Goal: Task Accomplishment & Management: Complete application form

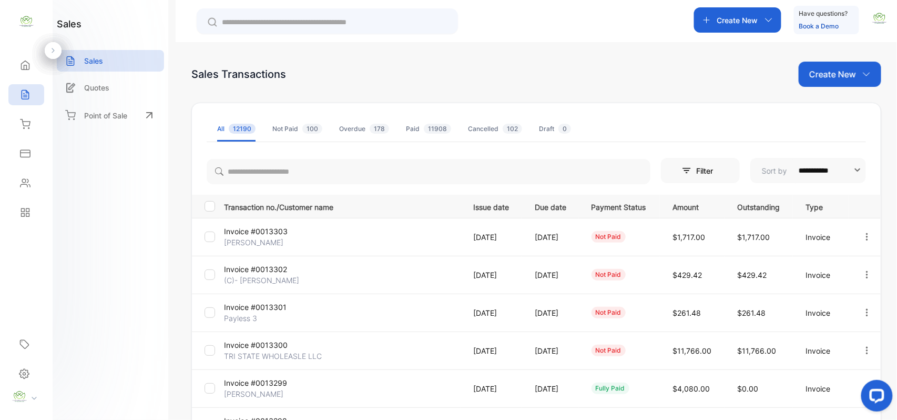
click at [833, 78] on p "Create New" at bounding box center [833, 74] width 47 height 13
click at [832, 108] on span "Invoice" at bounding box center [842, 109] width 25 height 11
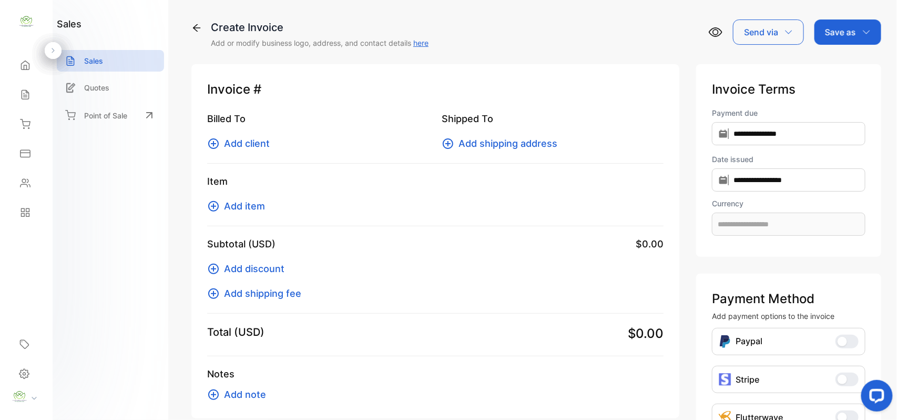
type input "**********"
click at [253, 145] on span "Add client" at bounding box center [247, 143] width 46 height 14
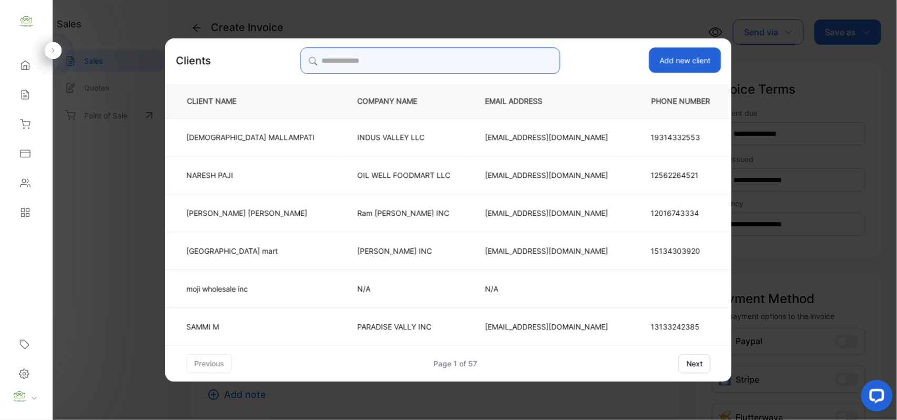
click at [344, 57] on input "search" at bounding box center [430, 60] width 260 height 26
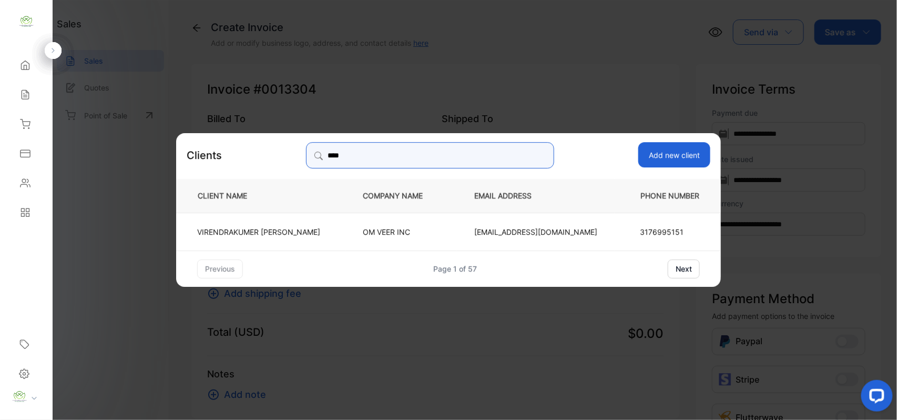
type input "*****"
click at [382, 231] on p "OM VEER INC" at bounding box center [401, 231] width 77 height 11
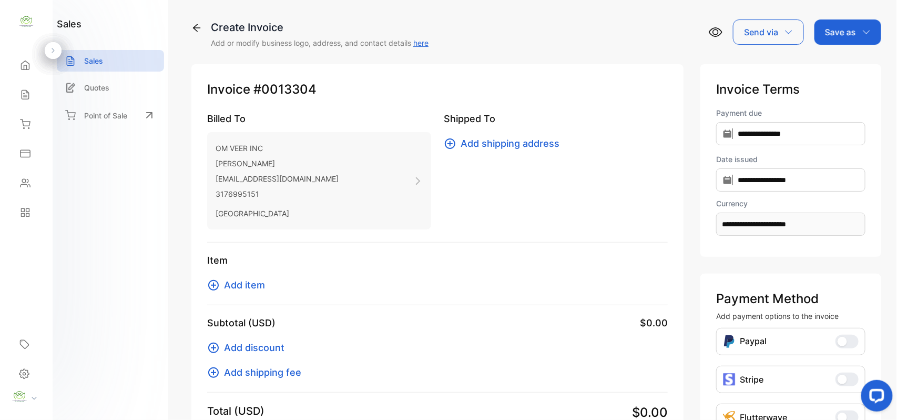
click at [245, 286] on span "Add item" at bounding box center [244, 285] width 41 height 14
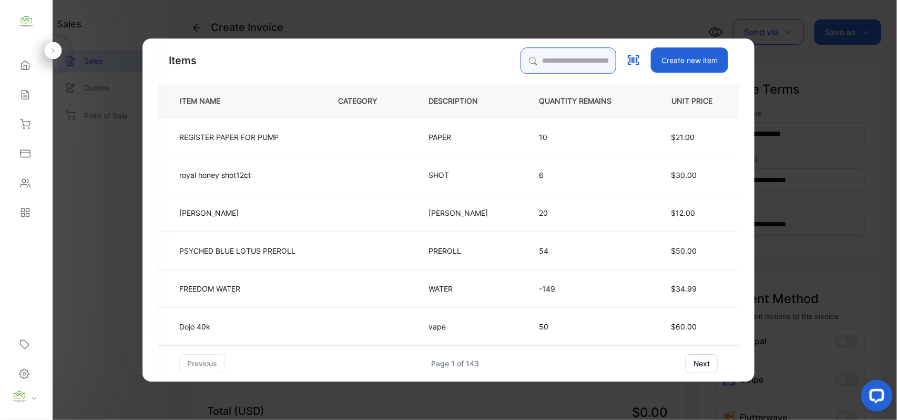
click at [522, 55] on input "search" at bounding box center [569, 60] width 96 height 26
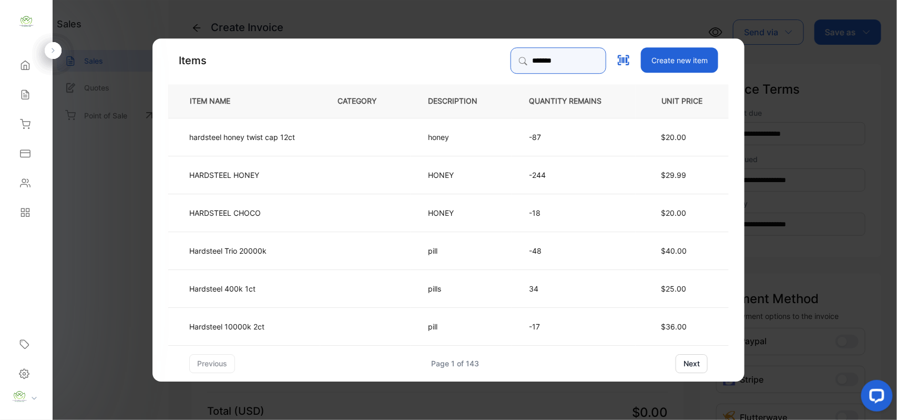
type input "********"
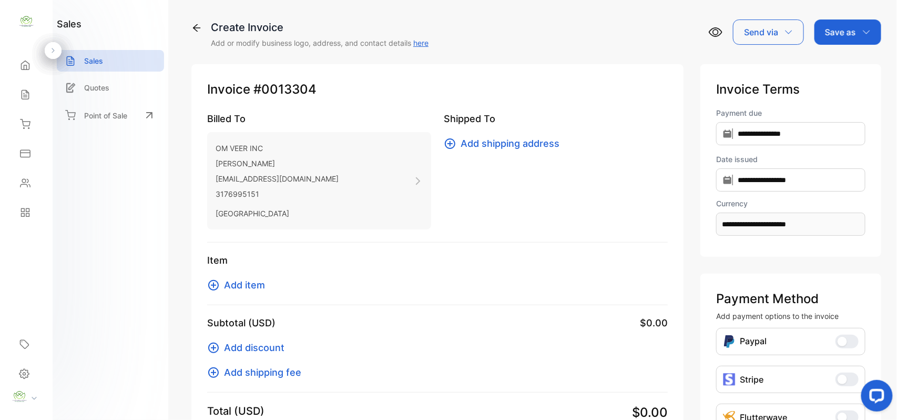
click at [241, 286] on span "Add item" at bounding box center [244, 285] width 41 height 14
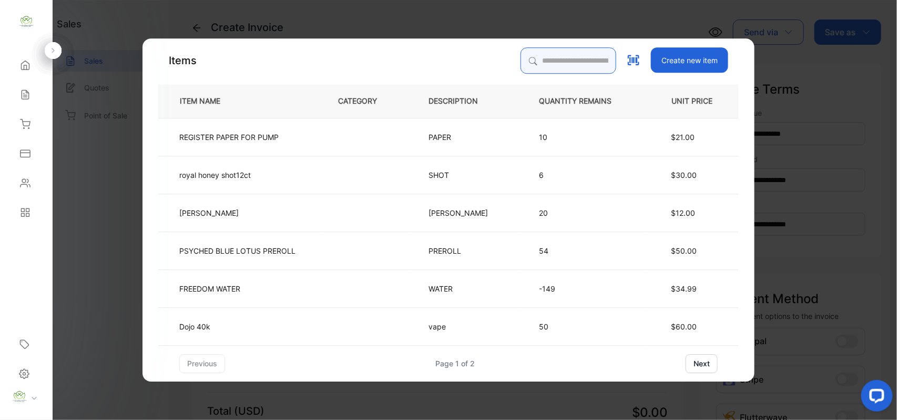
click at [522, 62] on input "search" at bounding box center [569, 60] width 96 height 26
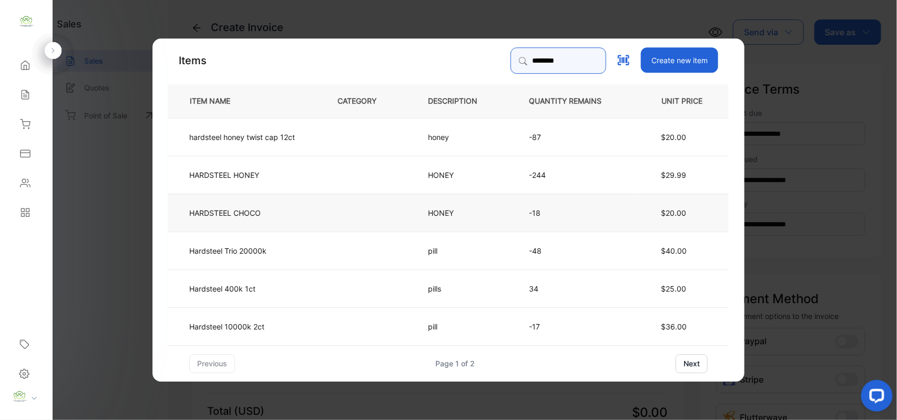
type input "********"
click at [474, 211] on td "HONEY" at bounding box center [461, 212] width 101 height 38
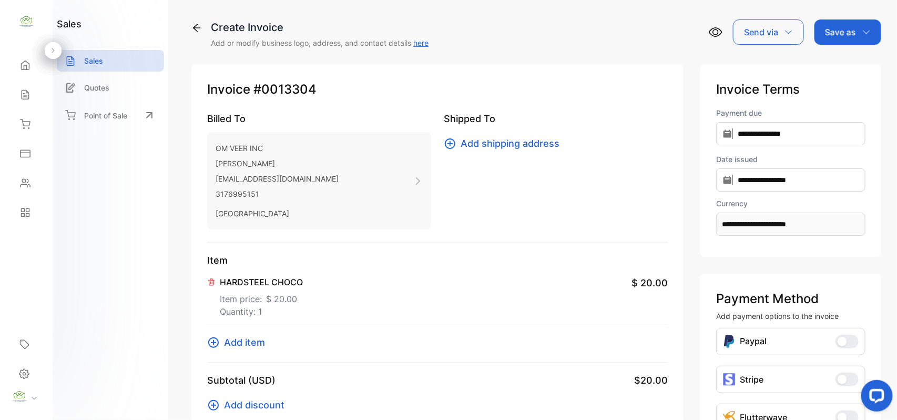
click at [253, 340] on span "Add item" at bounding box center [244, 342] width 41 height 14
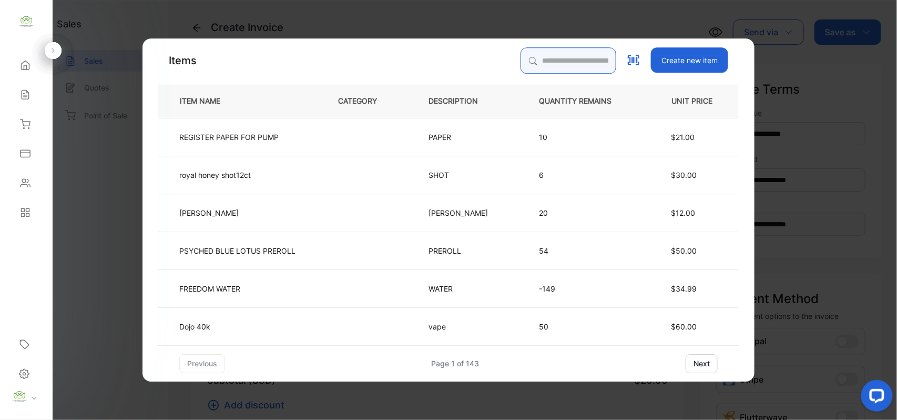
click at [530, 57] on input "search" at bounding box center [569, 60] width 96 height 26
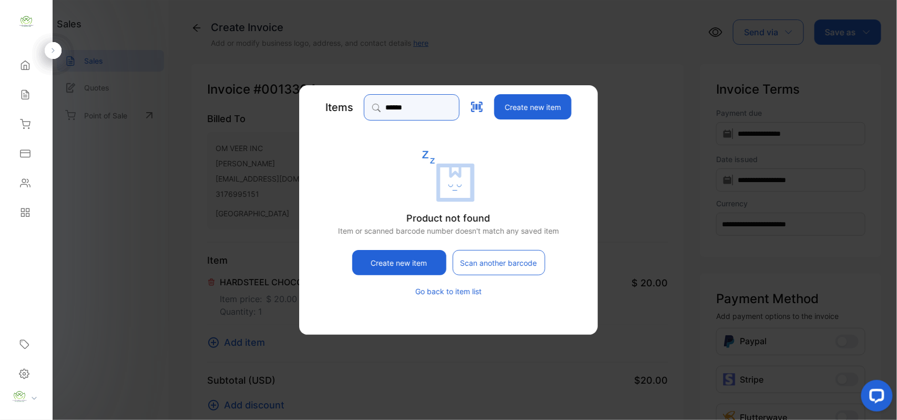
click at [423, 108] on input "******" at bounding box center [412, 107] width 96 height 26
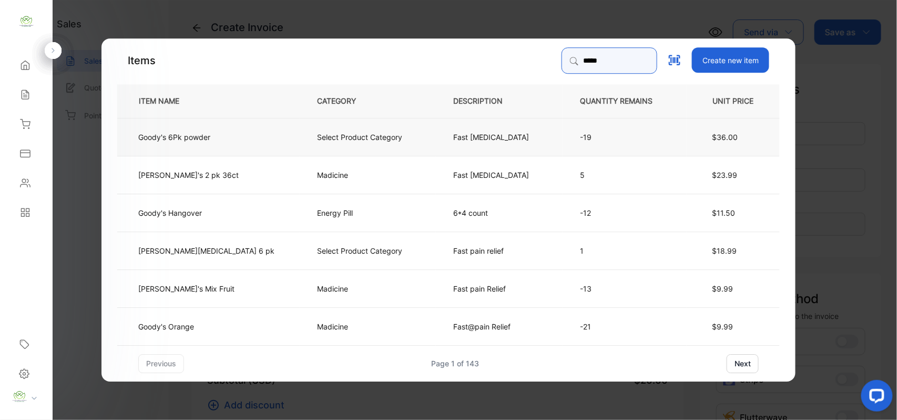
type input "*****"
click at [210, 137] on p "Goody's 6Pk powder" at bounding box center [174, 136] width 72 height 11
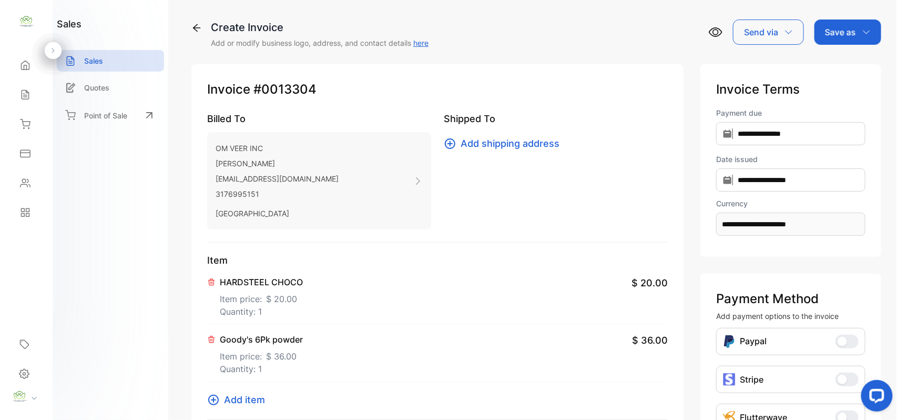
click at [198, 29] on icon at bounding box center [196, 28] width 11 height 11
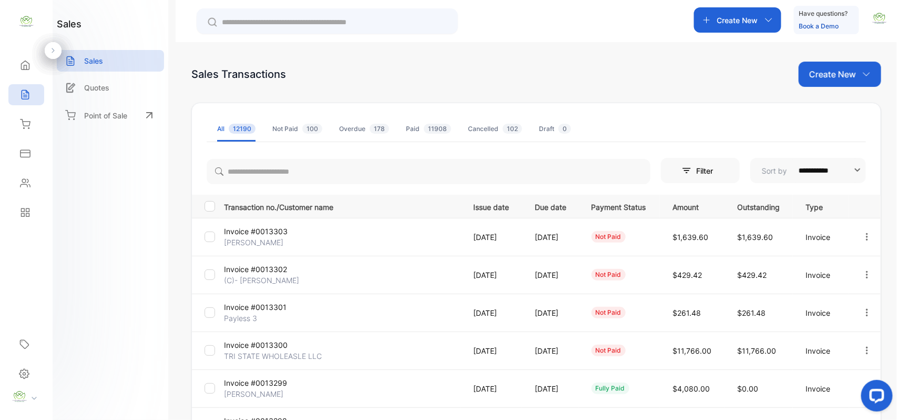
click at [825, 79] on p "Create New" at bounding box center [833, 74] width 47 height 13
click at [832, 109] on span "Invoice" at bounding box center [842, 109] width 25 height 11
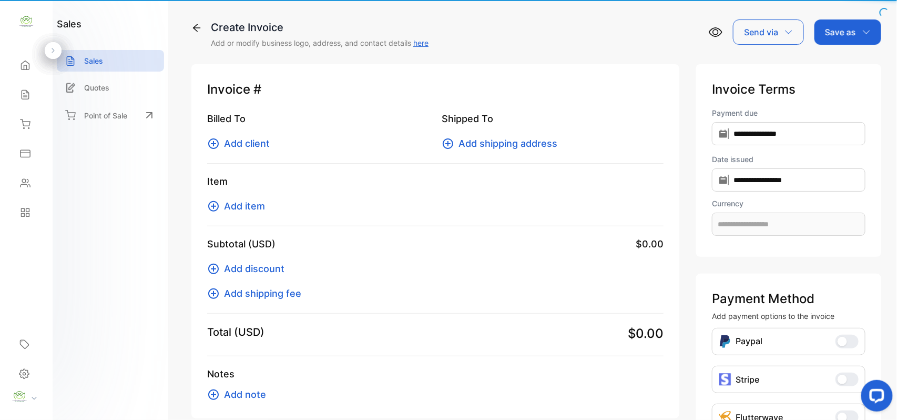
type input "**********"
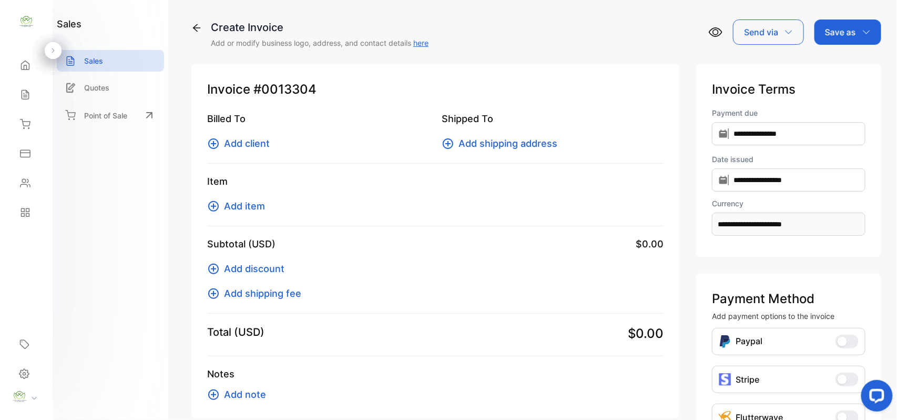
click at [244, 206] on span "Add item" at bounding box center [244, 206] width 41 height 14
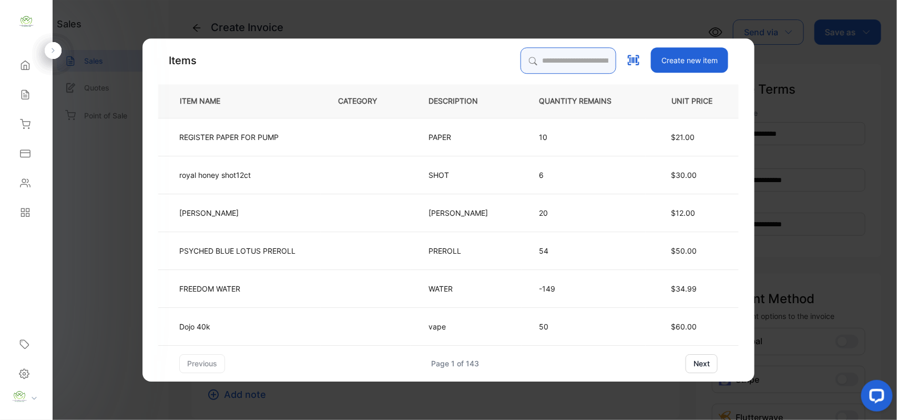
click at [527, 63] on input "search" at bounding box center [569, 60] width 96 height 26
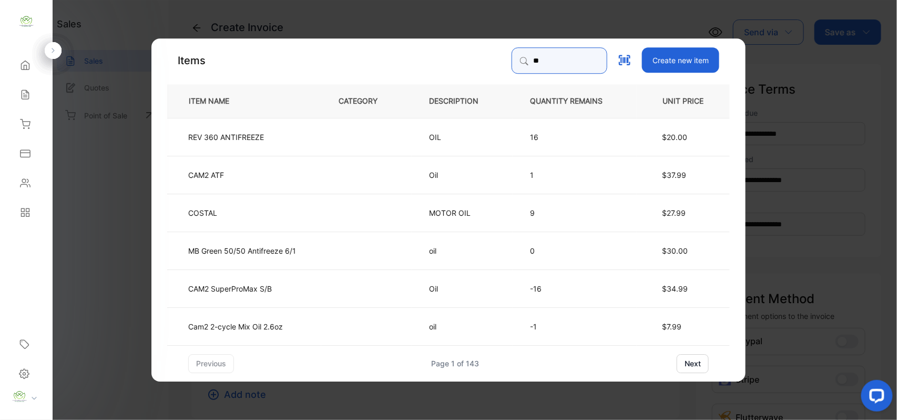
type input "*"
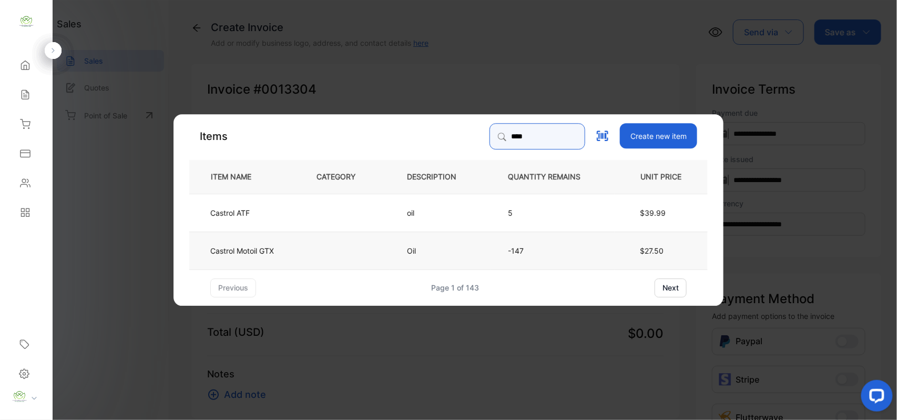
type input "****"
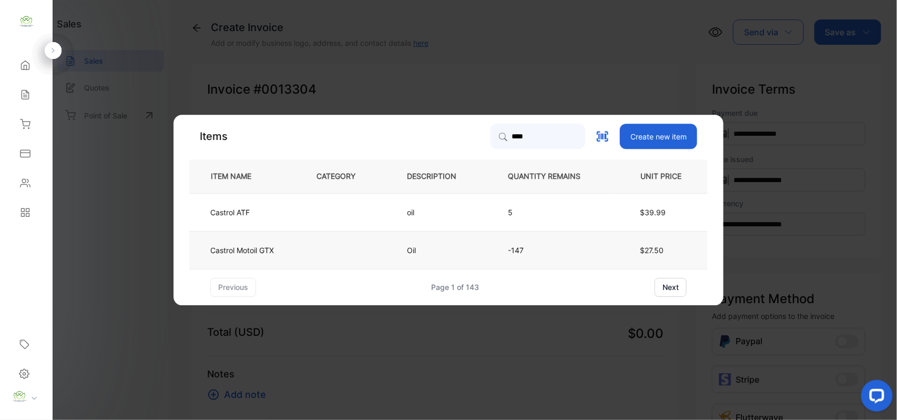
click at [354, 249] on td at bounding box center [344, 250] width 90 height 38
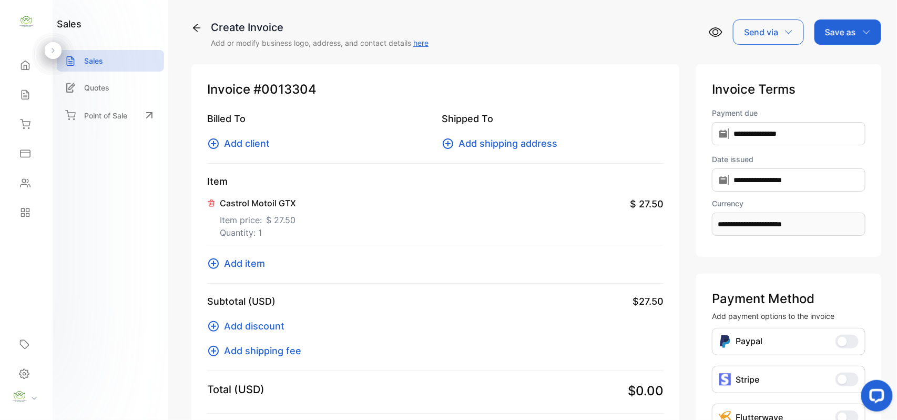
click at [195, 26] on icon at bounding box center [196, 28] width 11 height 11
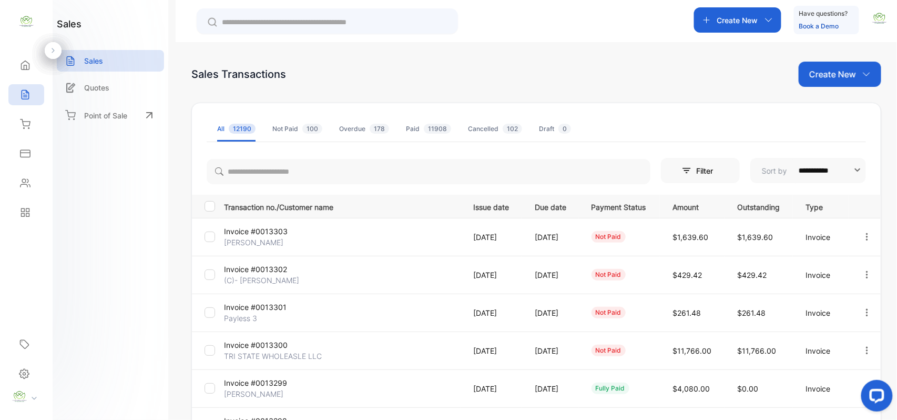
click at [825, 72] on p "Create New" at bounding box center [833, 74] width 47 height 13
click at [830, 109] on span "Invoice" at bounding box center [842, 109] width 25 height 11
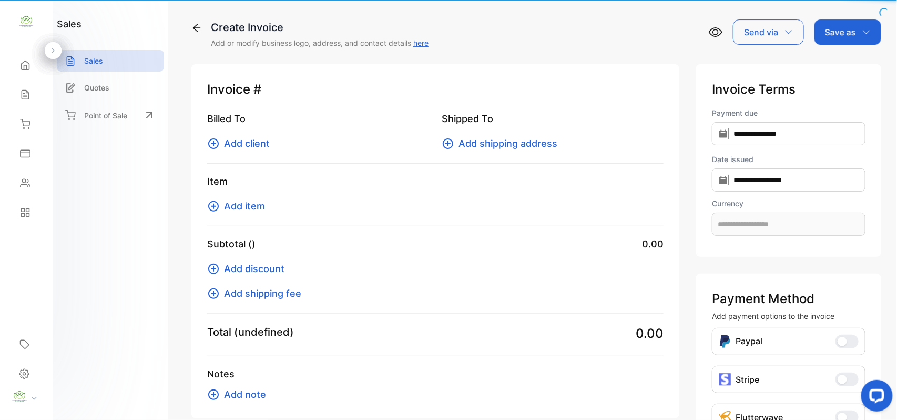
type input "**********"
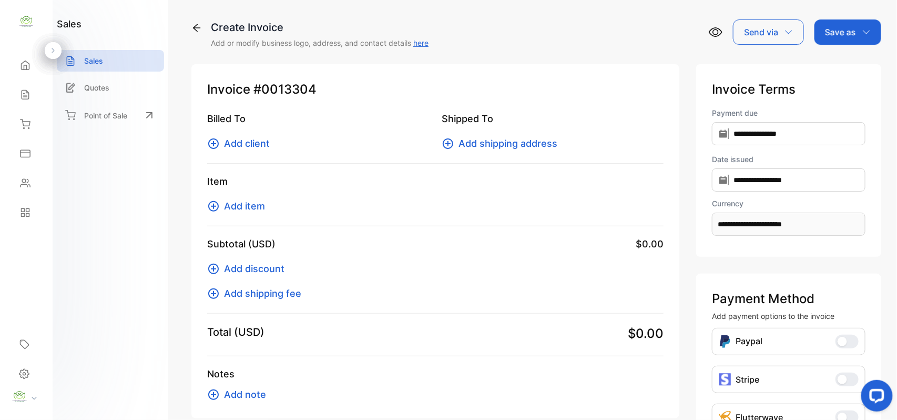
click at [256, 207] on span "Add item" at bounding box center [244, 206] width 41 height 14
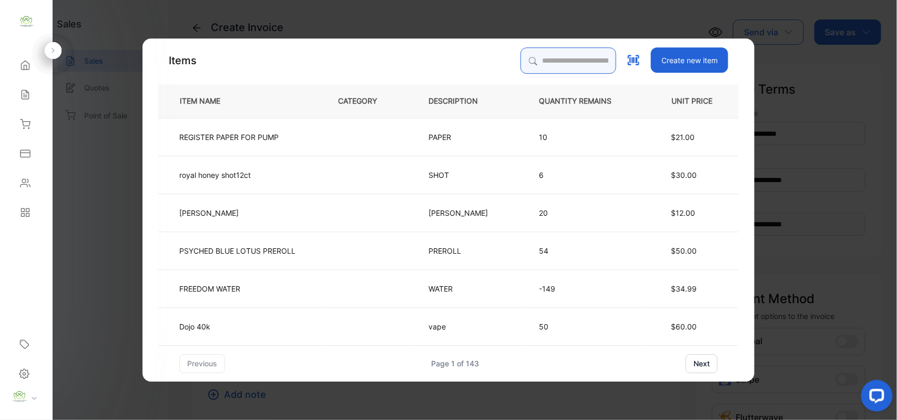
click at [533, 58] on input "search" at bounding box center [569, 60] width 96 height 26
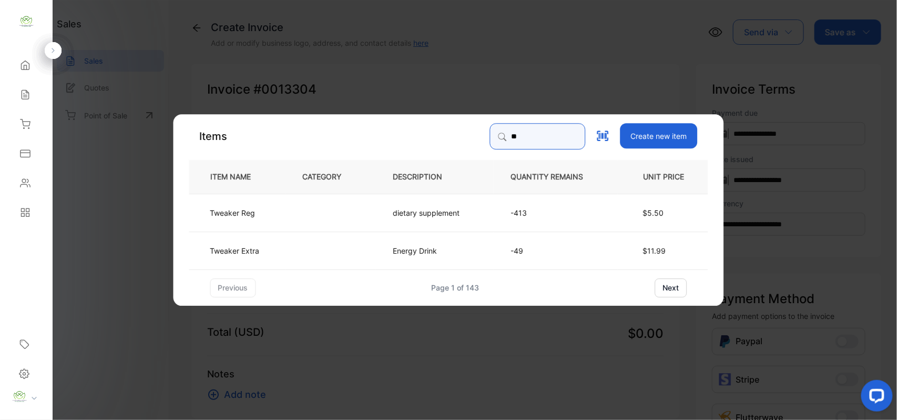
type input "*"
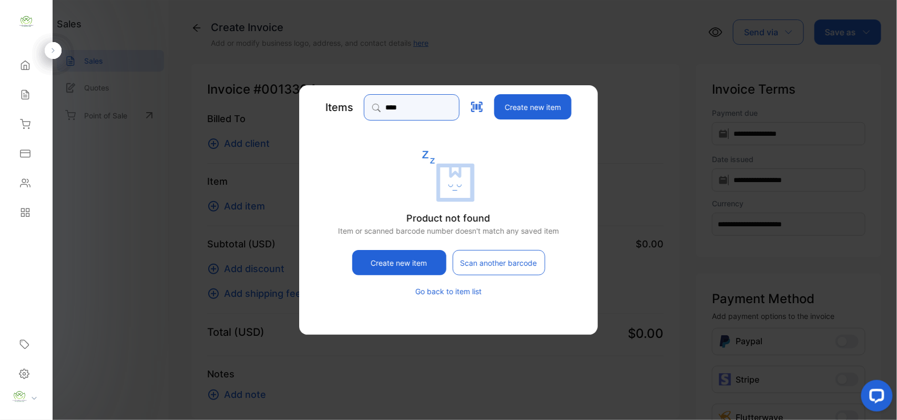
type input "*****"
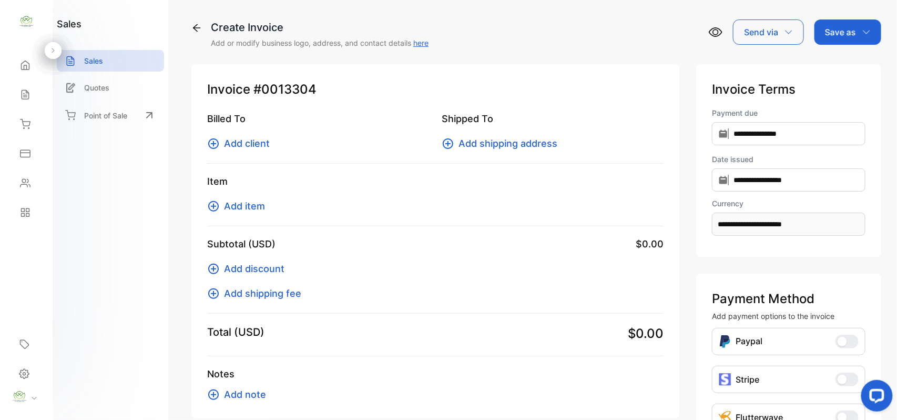
click at [246, 207] on span "Add item" at bounding box center [244, 206] width 41 height 14
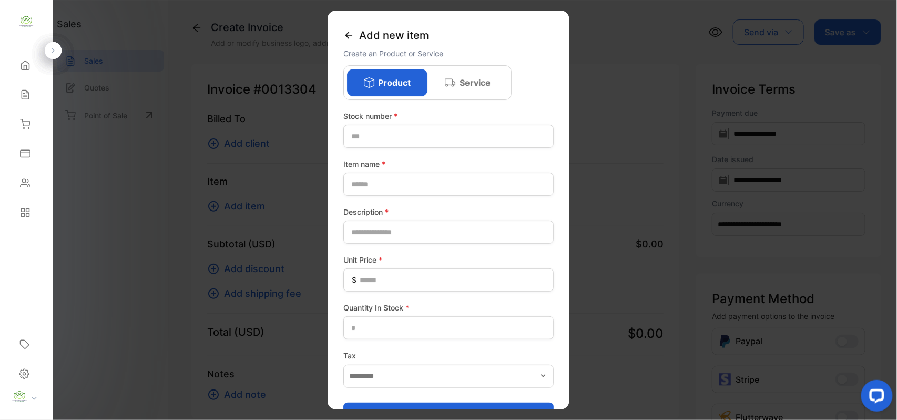
click at [351, 34] on icon at bounding box center [349, 35] width 11 height 11
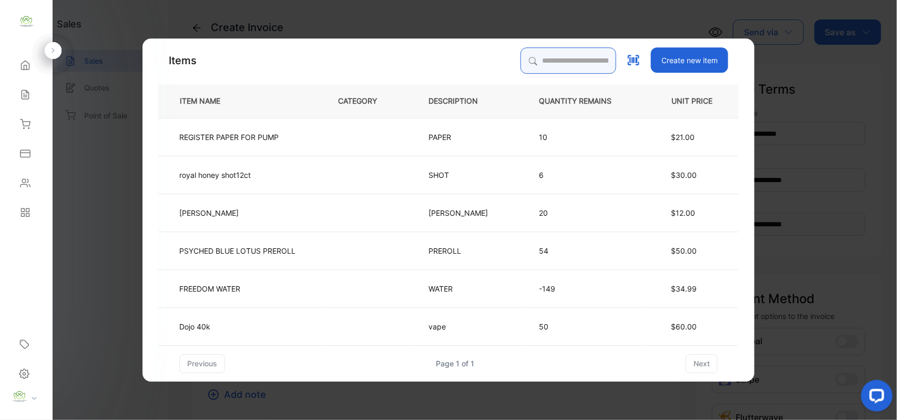
click at [521, 56] on input "search" at bounding box center [569, 60] width 96 height 26
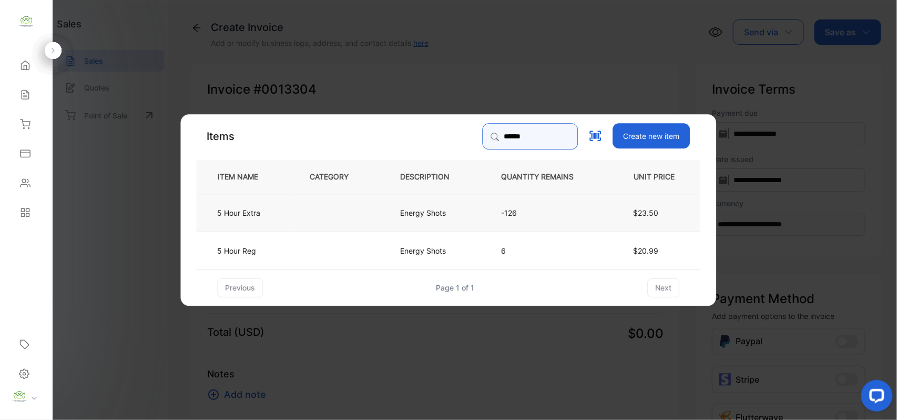
type input "******"
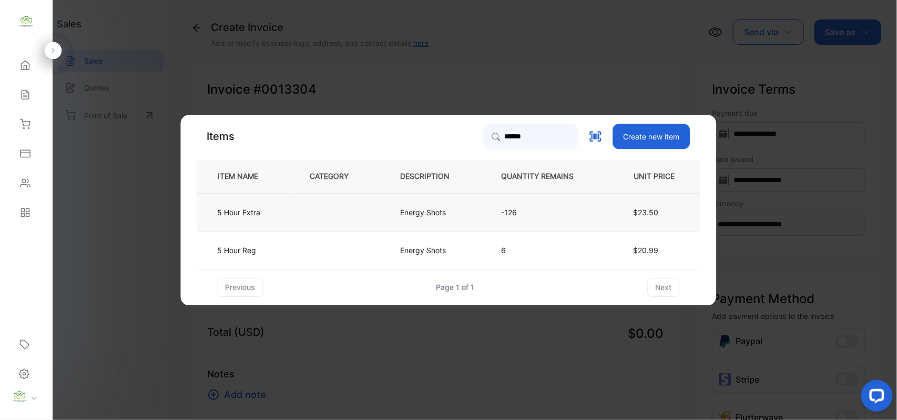
click at [322, 213] on td at bounding box center [338, 212] width 90 height 38
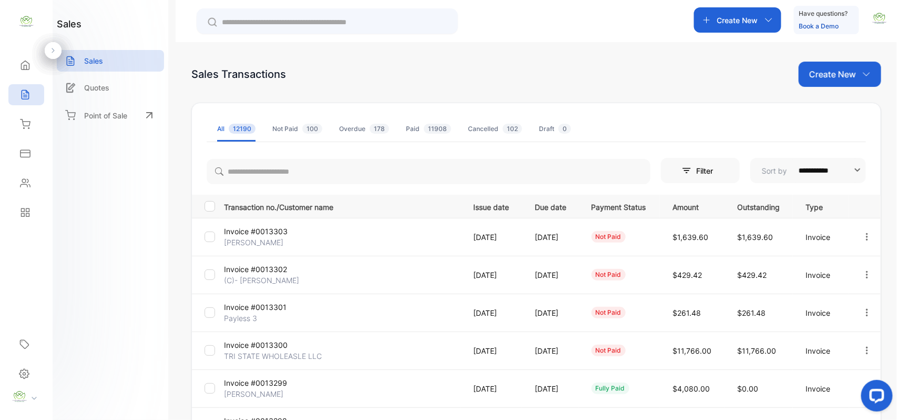
click at [827, 80] on p "Create New" at bounding box center [833, 74] width 47 height 13
click at [846, 108] on span "Invoice" at bounding box center [842, 109] width 25 height 11
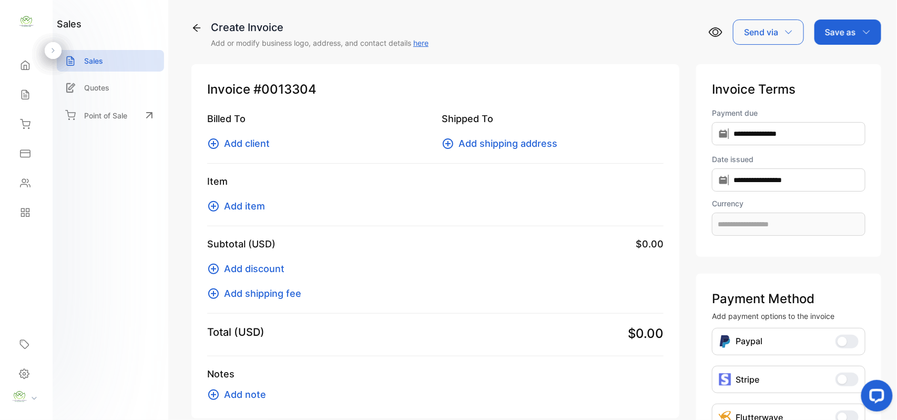
type input "**********"
click at [249, 207] on span "Add item" at bounding box center [244, 206] width 41 height 14
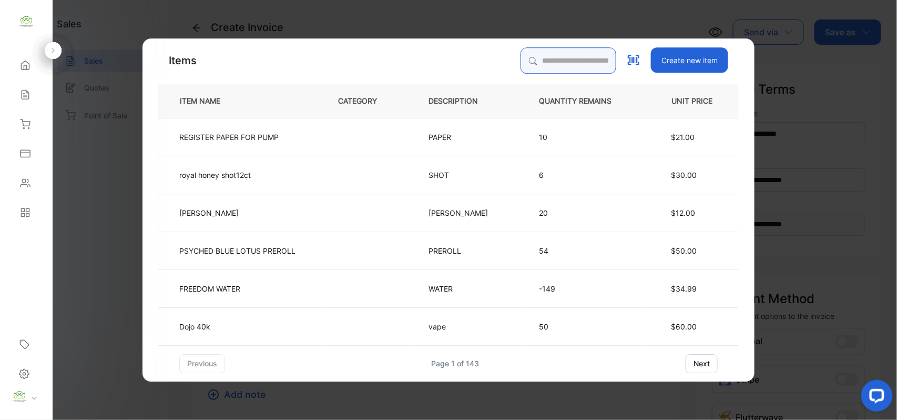
click at [522, 61] on input "search" at bounding box center [569, 60] width 96 height 26
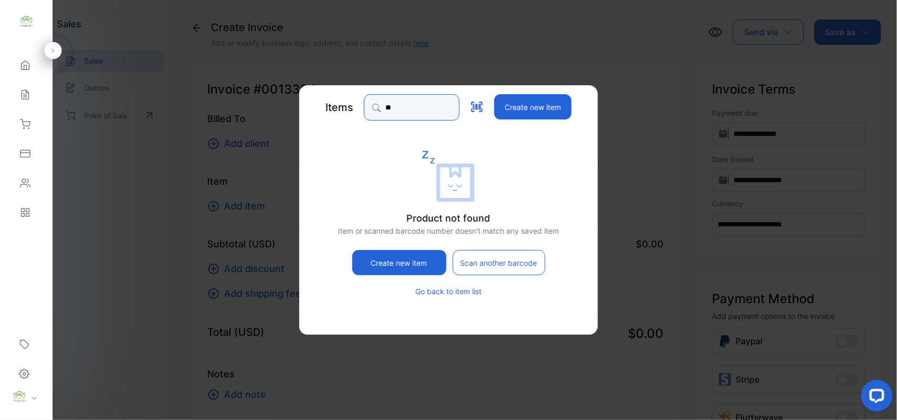
type input "*"
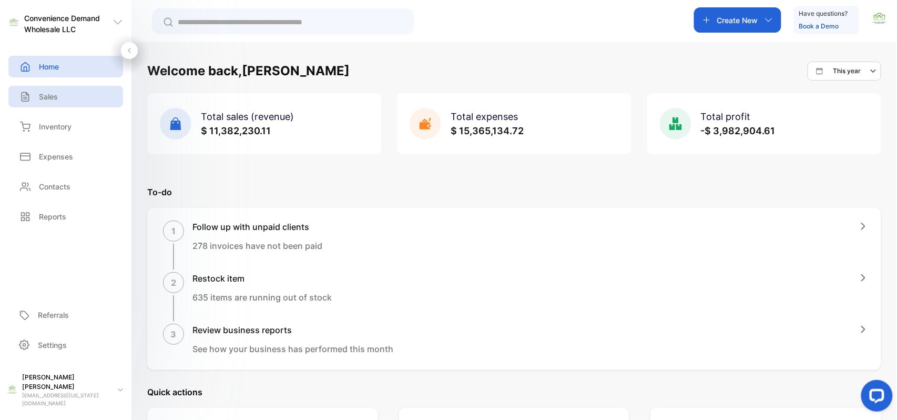
click at [49, 95] on p "Sales" at bounding box center [48, 96] width 19 height 11
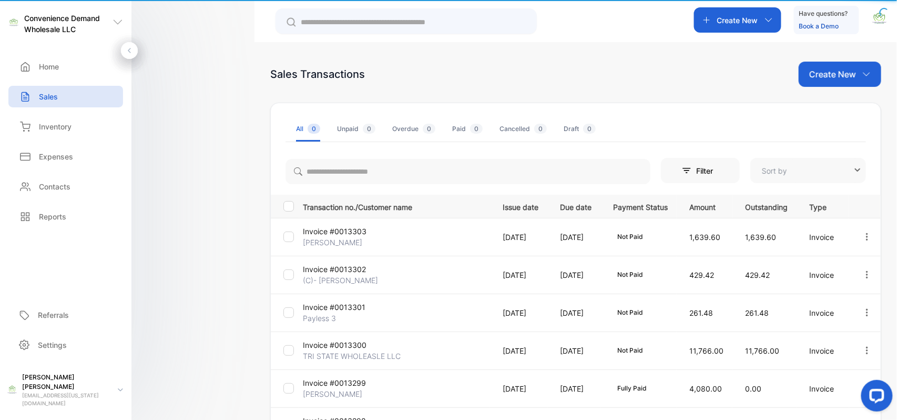
type input "**********"
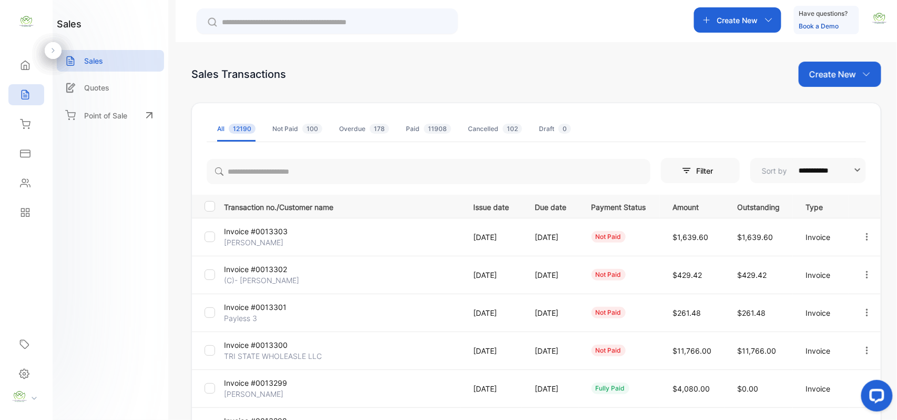
click at [813, 73] on p "Create New" at bounding box center [833, 74] width 47 height 13
click at [841, 108] on span "Invoice" at bounding box center [842, 109] width 25 height 11
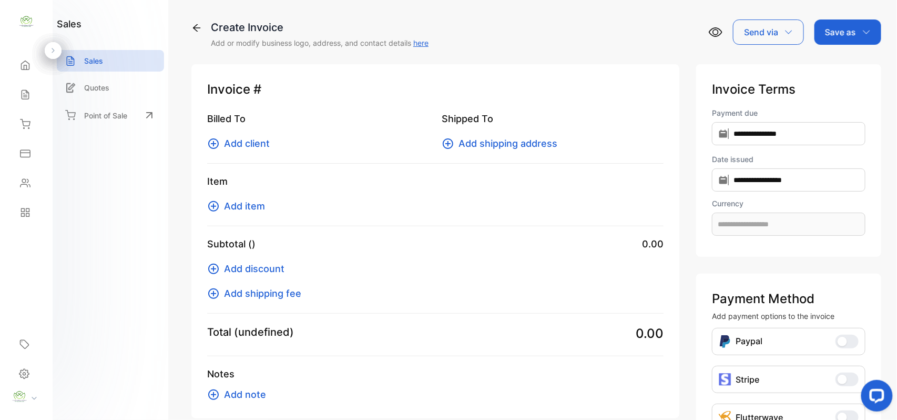
type input "**********"
click at [244, 205] on span "Add item" at bounding box center [244, 206] width 41 height 14
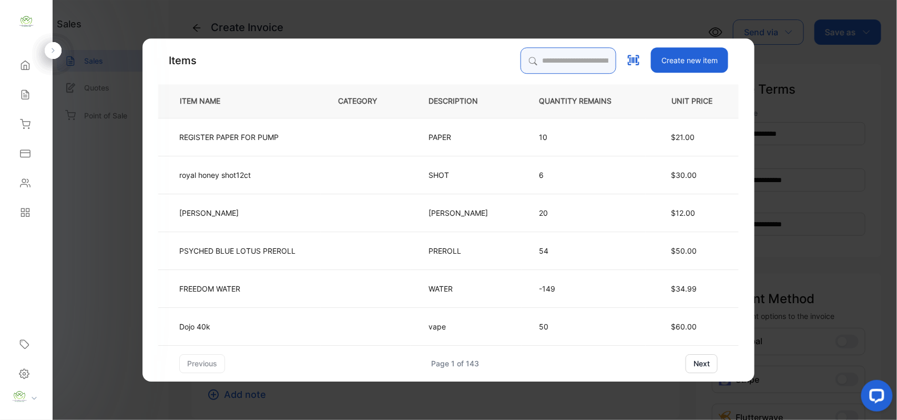
click at [527, 57] on input "search" at bounding box center [569, 60] width 96 height 26
type input "****"
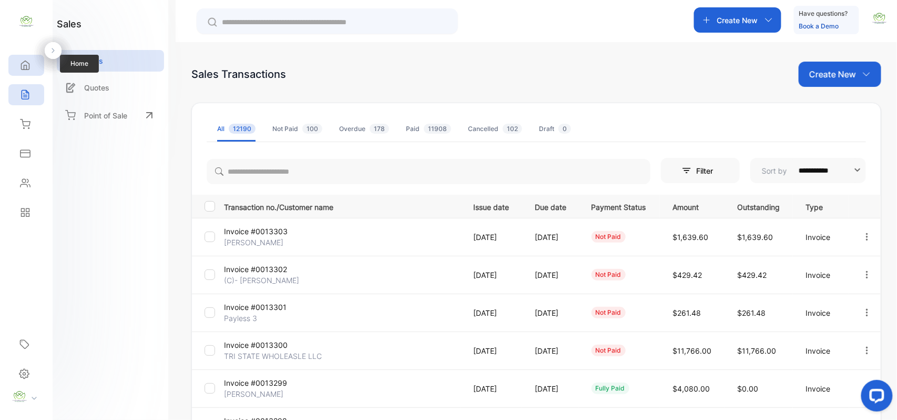
click at [27, 67] on icon at bounding box center [25, 65] width 11 height 11
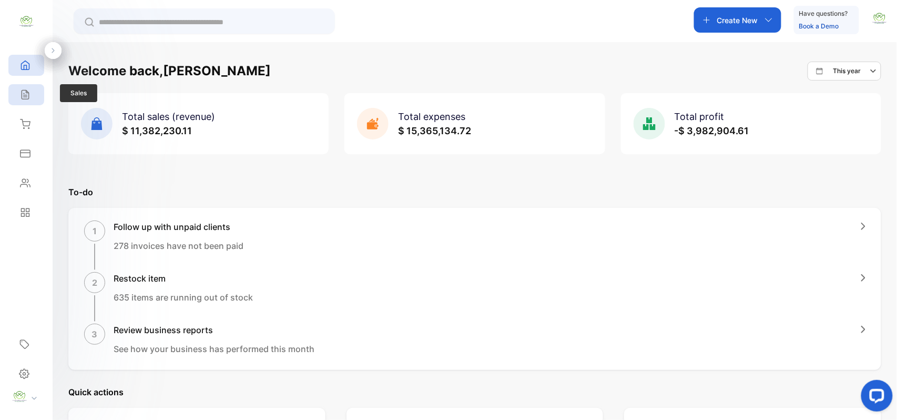
click at [24, 95] on icon at bounding box center [25, 94] width 7 height 9
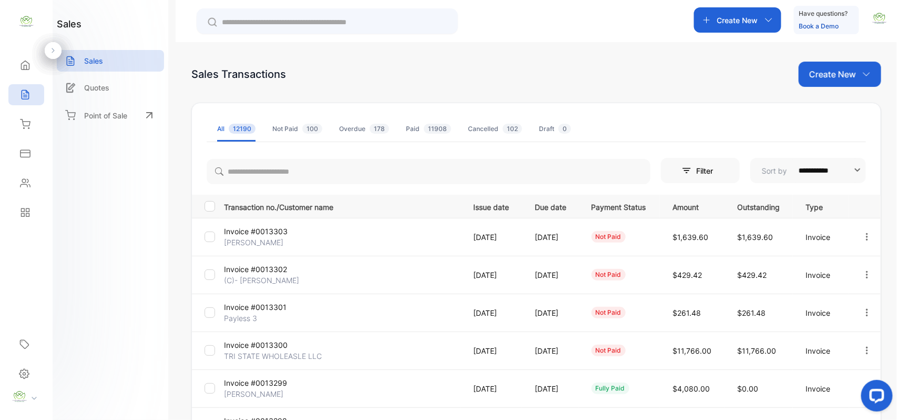
click at [833, 74] on p "Create New" at bounding box center [833, 74] width 47 height 13
click at [831, 108] on span "Invoice" at bounding box center [842, 109] width 25 height 11
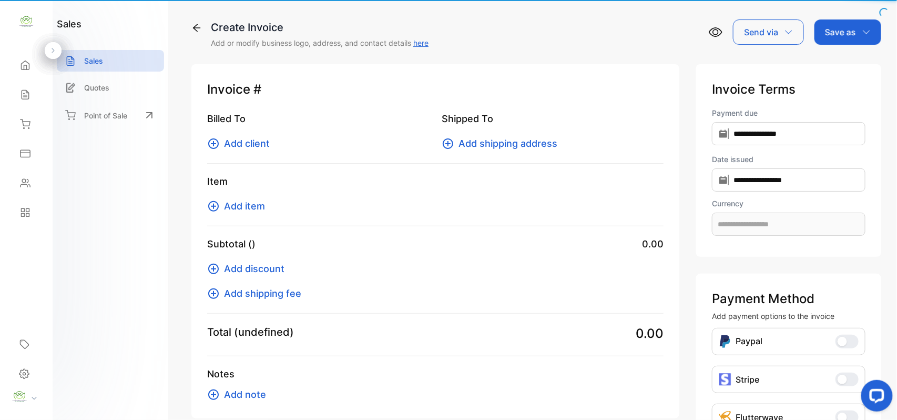
type input "**********"
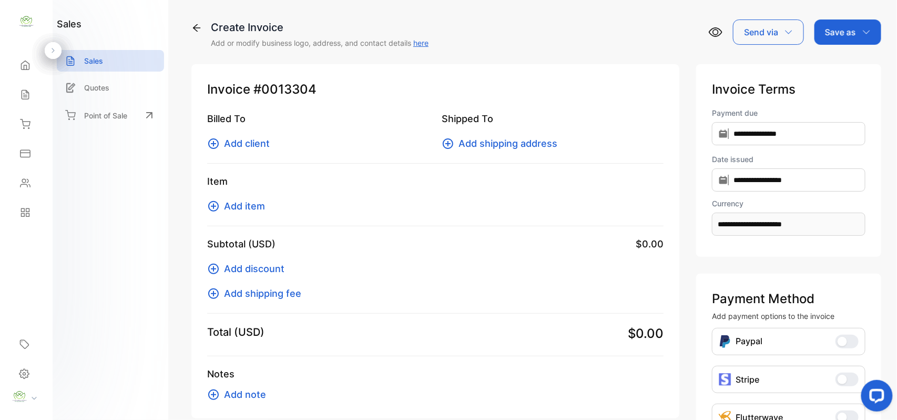
click at [243, 208] on span "Add item" at bounding box center [244, 206] width 41 height 14
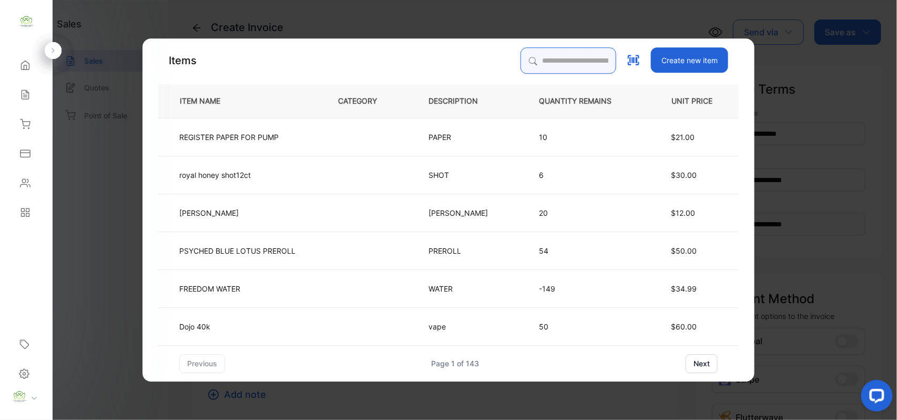
click at [521, 55] on input "search" at bounding box center [569, 60] width 96 height 26
type input "****"
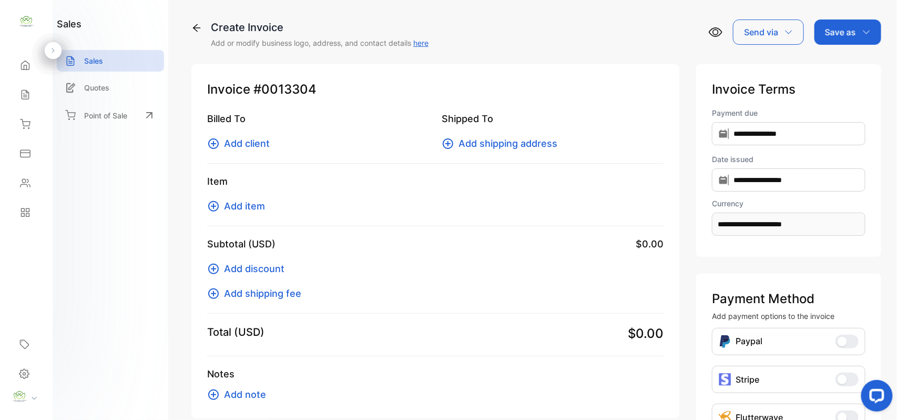
click at [240, 142] on span "Add client" at bounding box center [247, 143] width 46 height 14
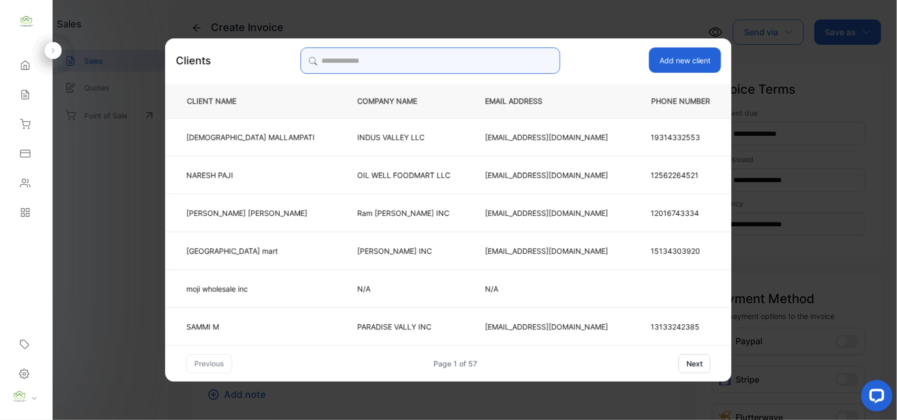
click at [352, 57] on input "search" at bounding box center [430, 60] width 260 height 26
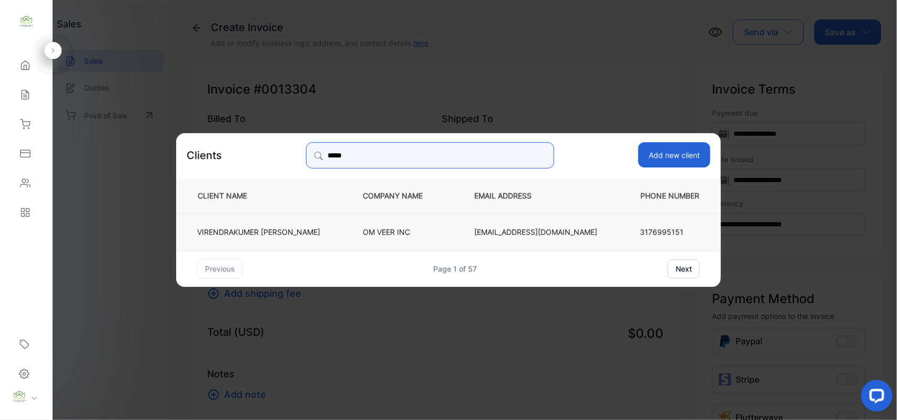
type input "*****"
click at [583, 234] on td "[EMAIL_ADDRESS][DOMAIN_NAME]" at bounding box center [536, 231] width 158 height 38
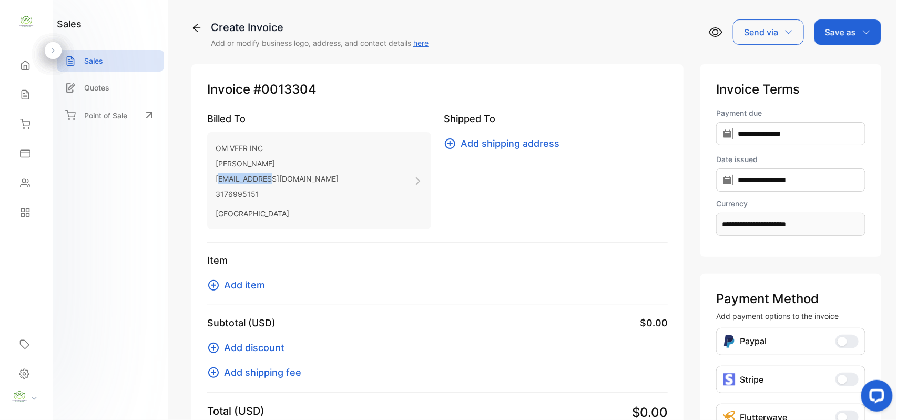
click at [216, 174] on p "[EMAIL_ADDRESS][DOMAIN_NAME]" at bounding box center [277, 178] width 123 height 15
click at [369, 306] on div "Invoice #0013304 Billed To OM VEER INC VIRENDRAKUMER [PERSON_NAME] [EMAIL_ADDRE…" at bounding box center [437, 280] width 492 height 433
drag, startPoint x: 211, startPoint y: 175, endPoint x: 329, endPoint y: 184, distance: 117.7
click at [329, 184] on div "OM VEER INC [PERSON_NAME] [EMAIL_ADDRESS][DOMAIN_NAME] 3176995151 [GEOGRAPHIC_D…" at bounding box center [319, 180] width 224 height 97
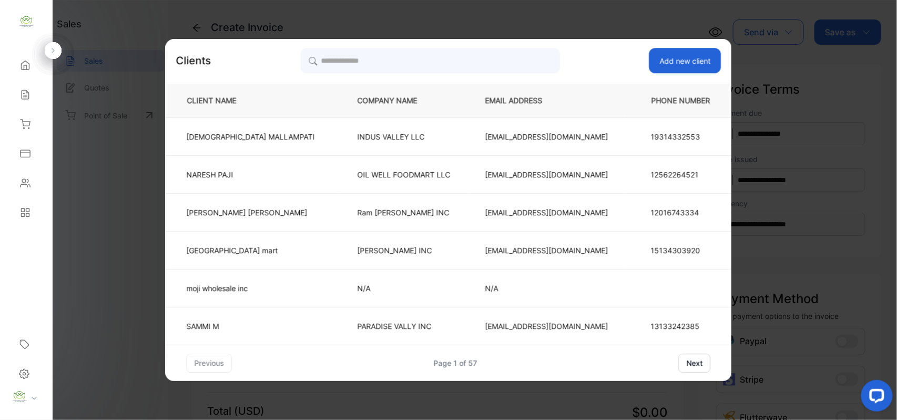
copy p "[EMAIL_ADDRESS][DOMAIN_NAME]"
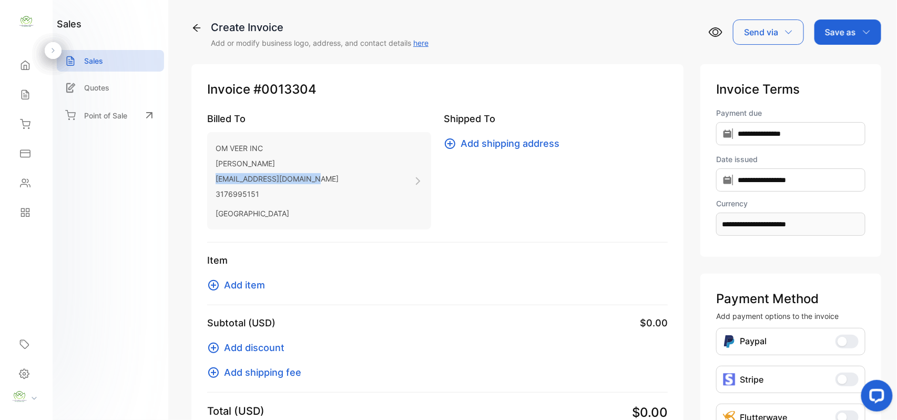
copy p "[EMAIL_ADDRESS][DOMAIN_NAME]"
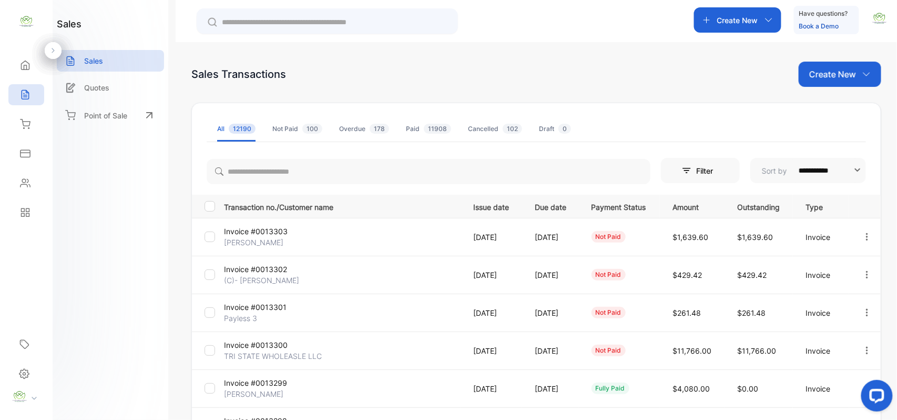
click at [827, 78] on p "Create New" at bounding box center [833, 74] width 47 height 13
click at [845, 113] on span "Invoice" at bounding box center [842, 109] width 25 height 11
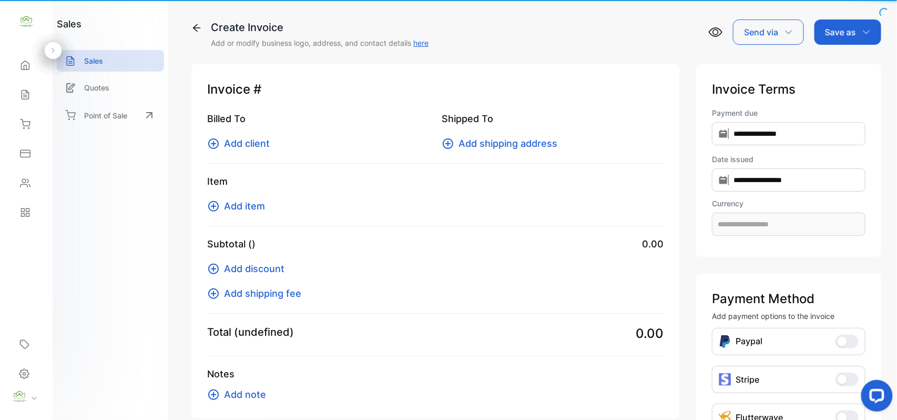
type input "**********"
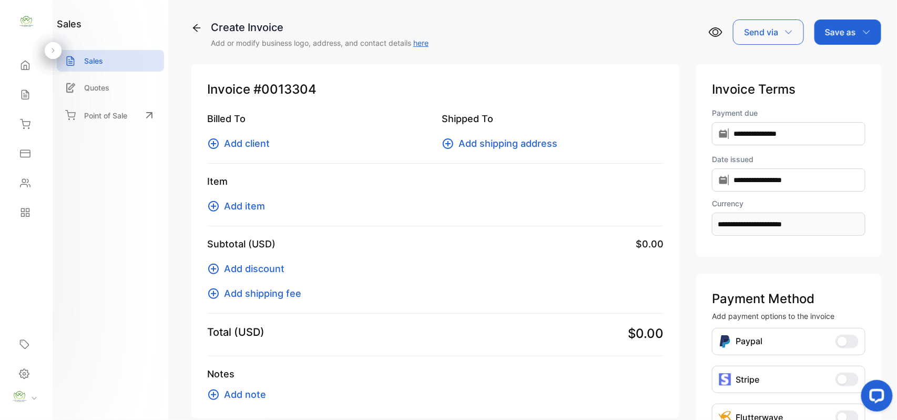
click at [246, 207] on span "Add item" at bounding box center [244, 206] width 41 height 14
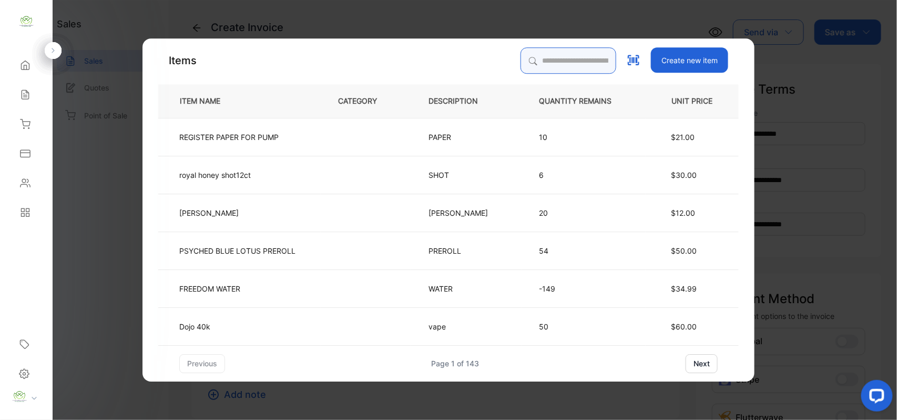
click at [521, 62] on input "search" at bounding box center [569, 60] width 96 height 26
type input "****"
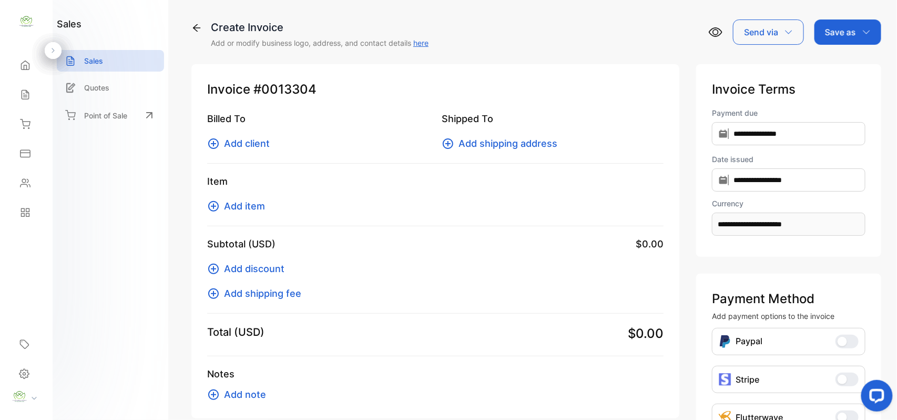
click at [243, 207] on span "Add item" at bounding box center [244, 206] width 41 height 14
click at [247, 203] on span "Add item" at bounding box center [244, 206] width 41 height 14
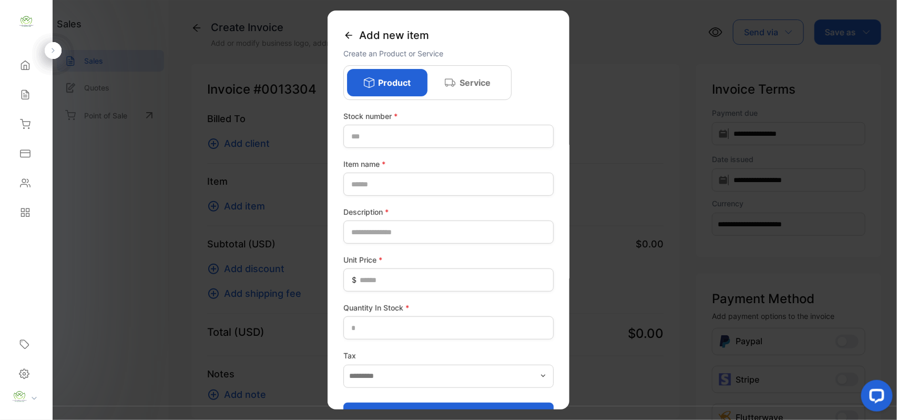
click at [350, 36] on icon at bounding box center [349, 35] width 11 height 11
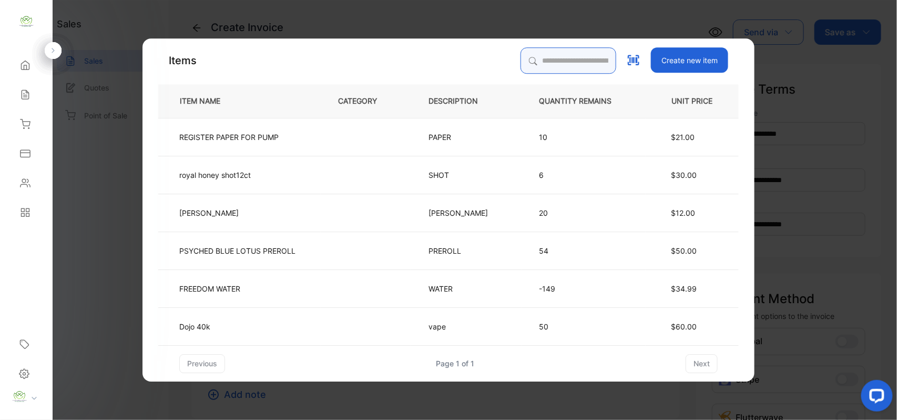
click at [521, 62] on input "search" at bounding box center [569, 60] width 96 height 26
type input "****"
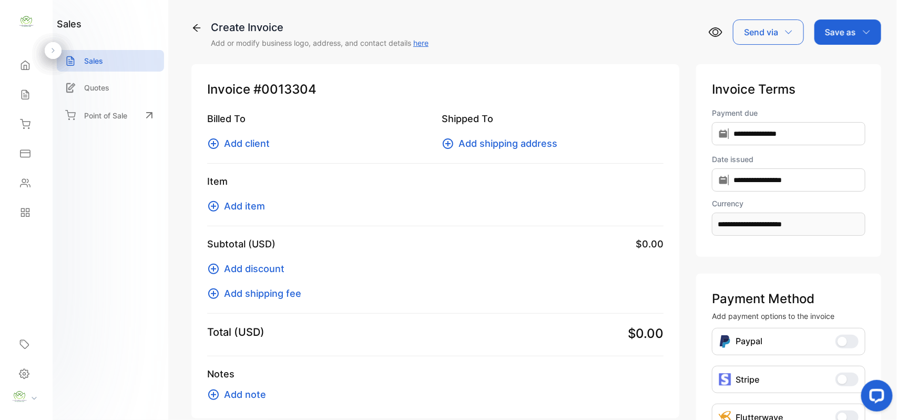
click at [244, 142] on span "Add client" at bounding box center [247, 143] width 46 height 14
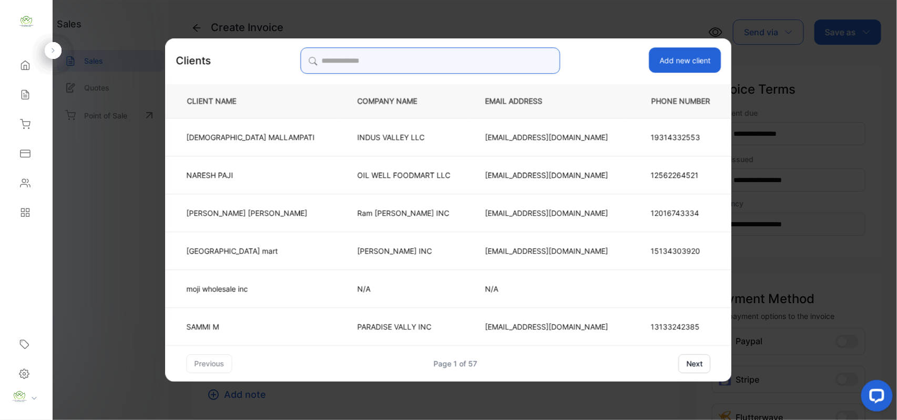
click at [356, 61] on input "search" at bounding box center [430, 60] width 260 height 26
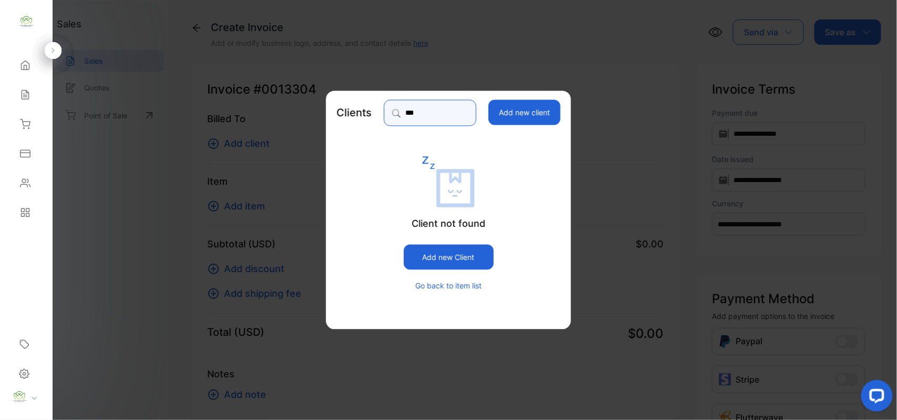
type input "****"
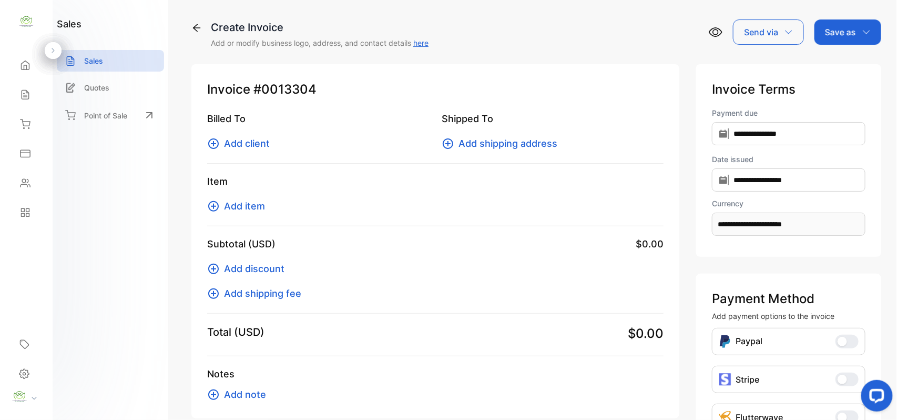
click at [253, 142] on span "Add client" at bounding box center [247, 143] width 46 height 14
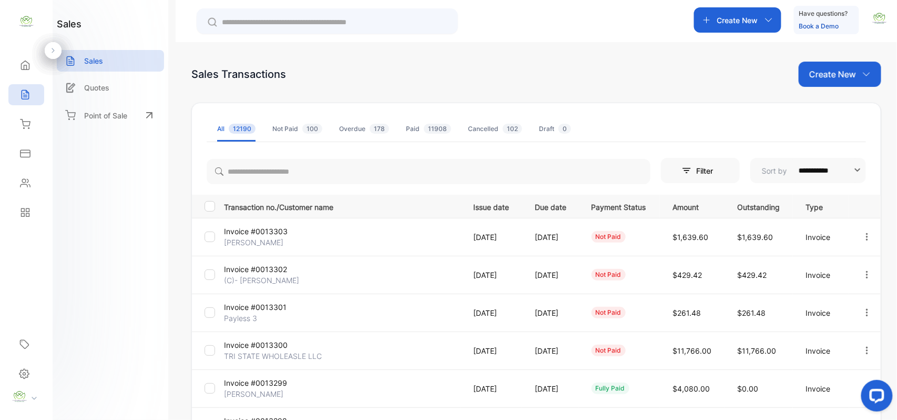
click at [839, 72] on p "Create New" at bounding box center [833, 74] width 47 height 13
click at [834, 108] on span "Invoice" at bounding box center [842, 109] width 25 height 11
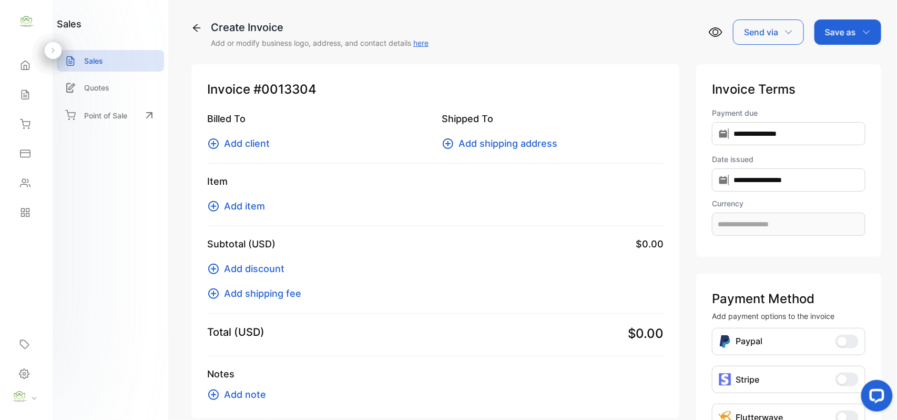
type input "**********"
click at [242, 143] on span "Add client" at bounding box center [247, 143] width 46 height 14
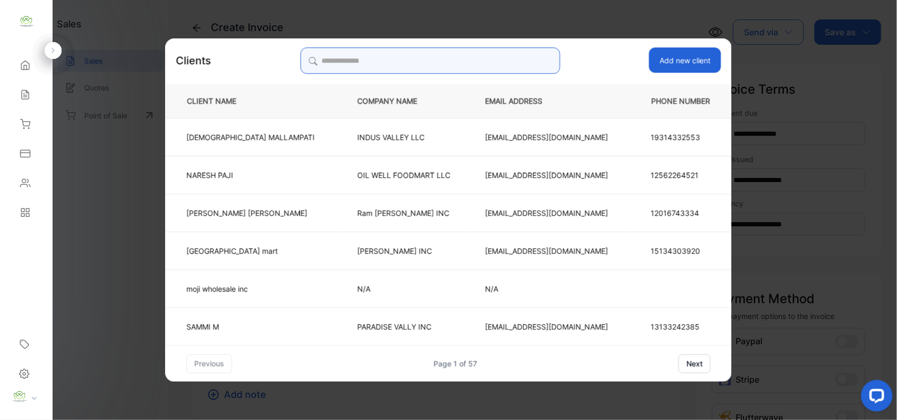
click at [338, 64] on input "search" at bounding box center [430, 60] width 260 height 26
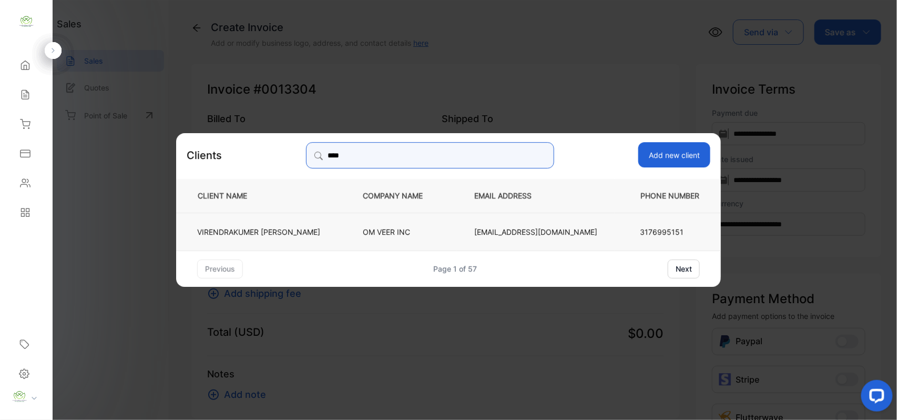
type input "****"
click at [363, 230] on p "OM VEER INC" at bounding box center [401, 231] width 77 height 11
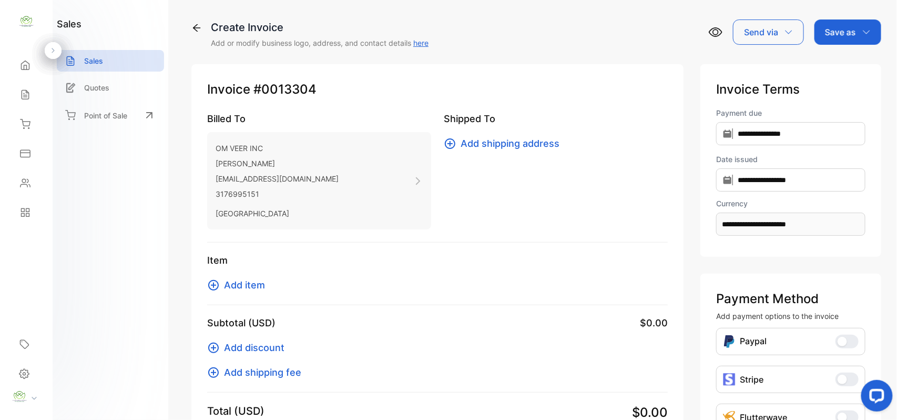
click at [240, 287] on span "Add item" at bounding box center [244, 285] width 41 height 14
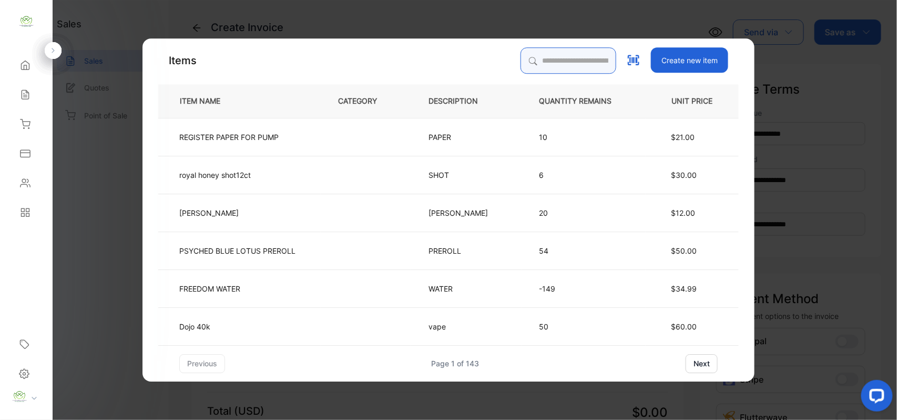
click at [531, 64] on input "search" at bounding box center [569, 60] width 96 height 26
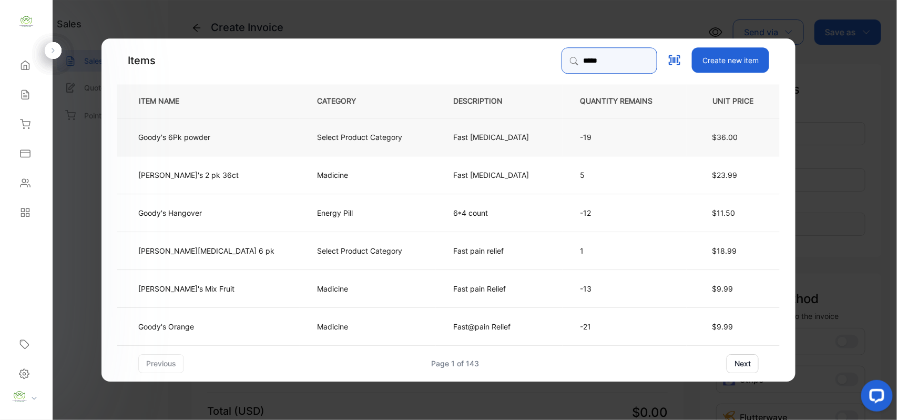
type input "*****"
click at [210, 139] on p "Goody's 6Pk powder" at bounding box center [174, 136] width 72 height 11
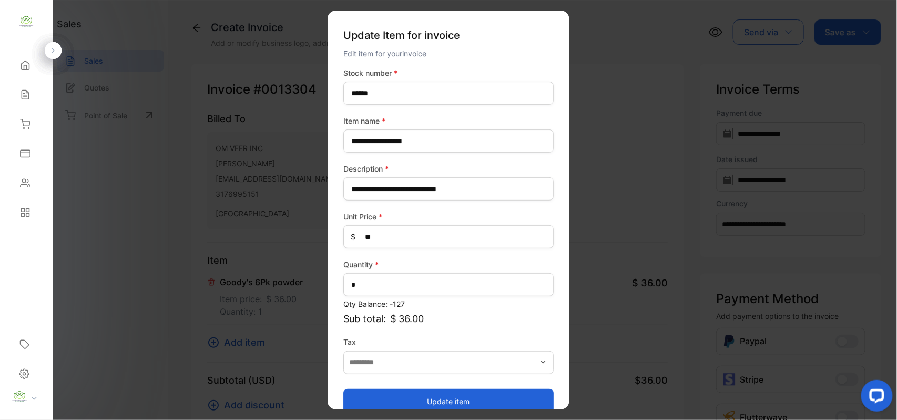
click at [455, 398] on button "Update item" at bounding box center [449, 400] width 210 height 25
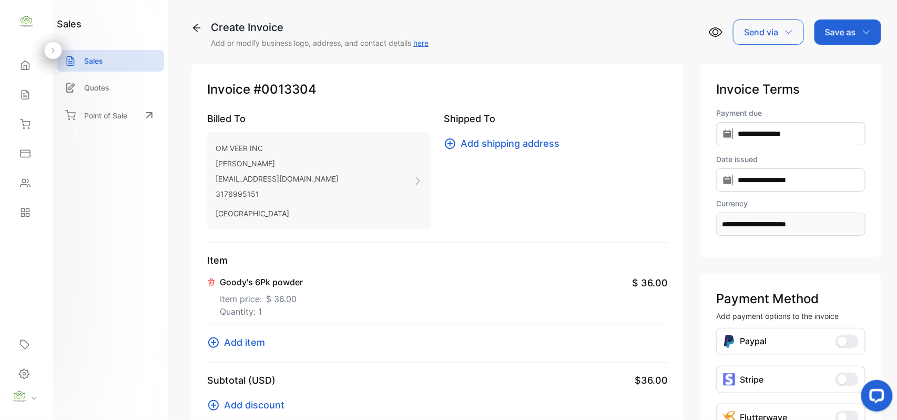
click at [247, 291] on p "Item price: $ 36.00" at bounding box center [261, 296] width 83 height 17
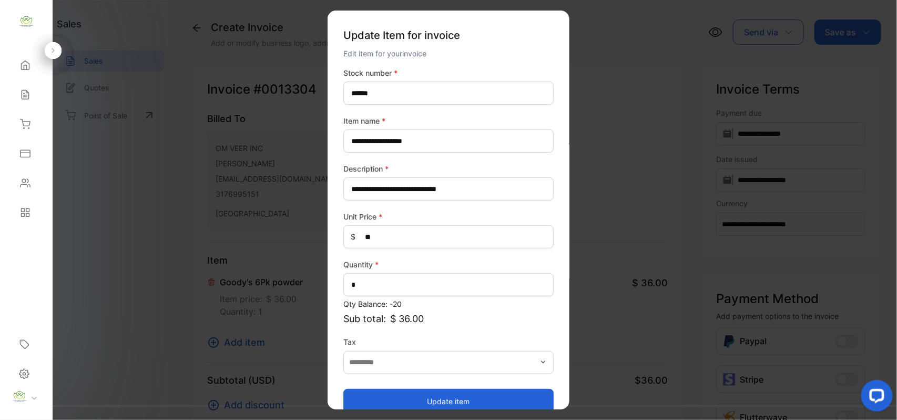
click at [437, 401] on button "Update item" at bounding box center [449, 400] width 210 height 25
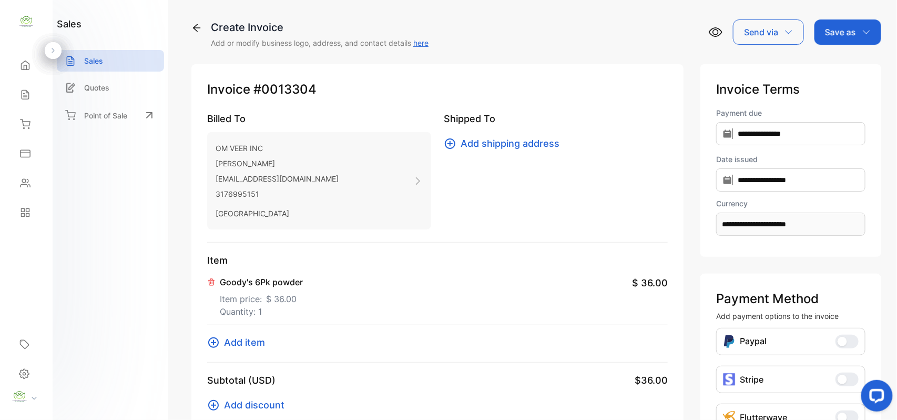
click at [249, 340] on span "Add item" at bounding box center [244, 342] width 41 height 14
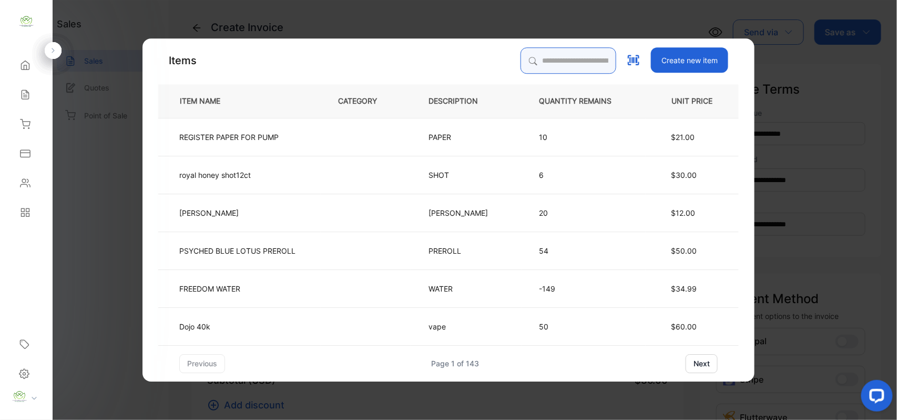
drag, startPoint x: 524, startPoint y: 62, endPoint x: 519, endPoint y: 70, distance: 9.9
click at [521, 70] on input "search" at bounding box center [569, 60] width 96 height 26
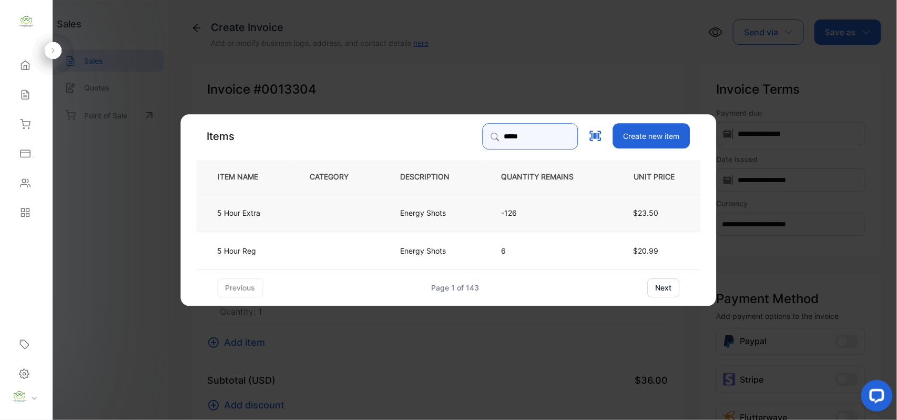
type input "*****"
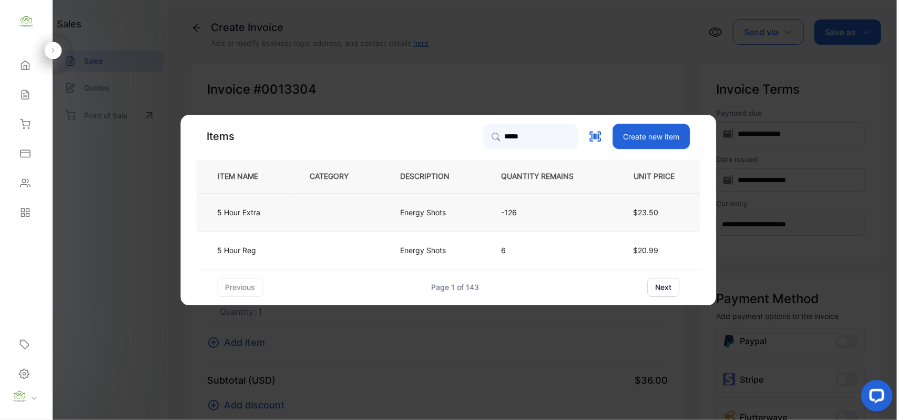
click at [450, 211] on td "Energy Shots" at bounding box center [433, 212] width 101 height 38
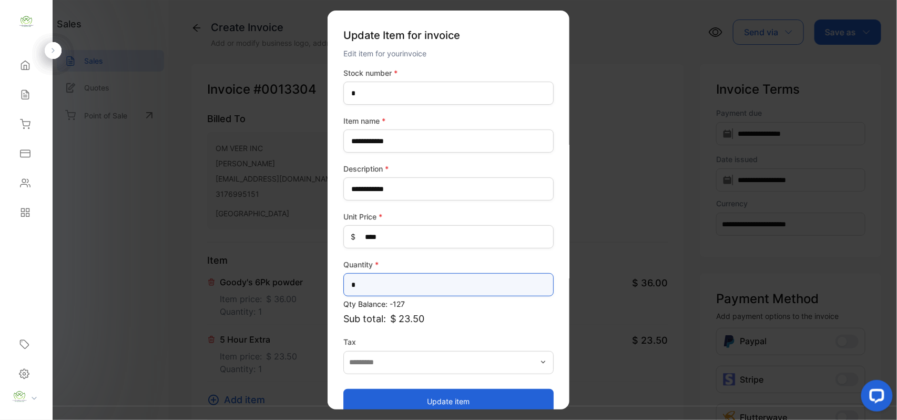
click at [367, 285] on input "*" at bounding box center [449, 284] width 210 height 23
type input "*"
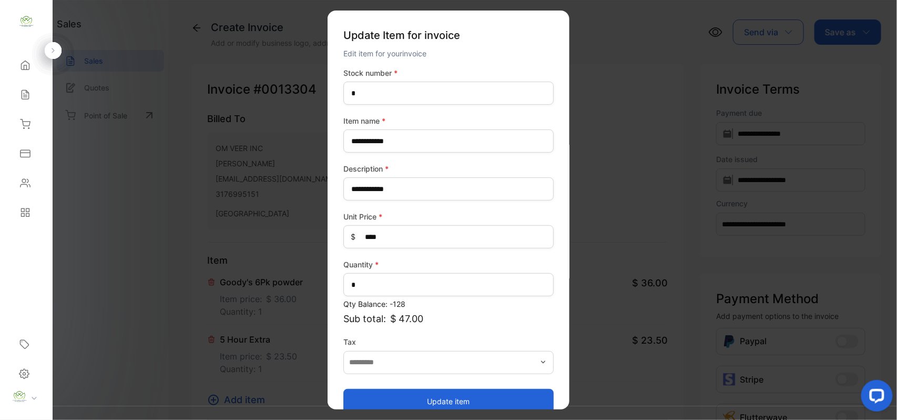
click at [463, 400] on button "Update item" at bounding box center [449, 400] width 210 height 25
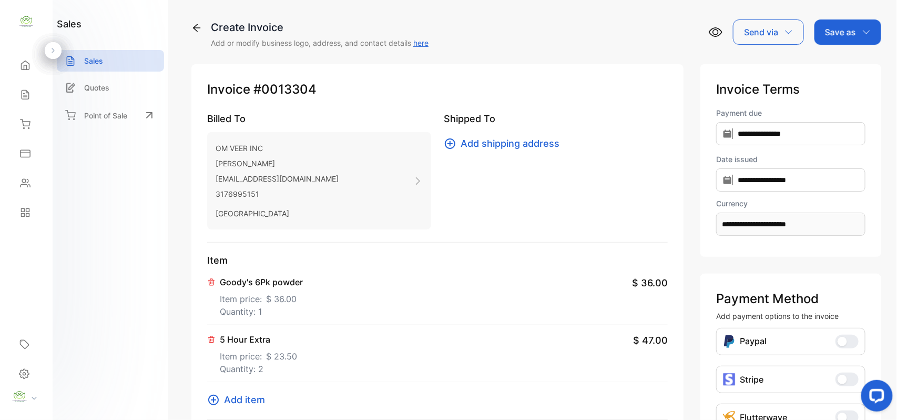
click at [257, 397] on span "Add item" at bounding box center [244, 399] width 41 height 14
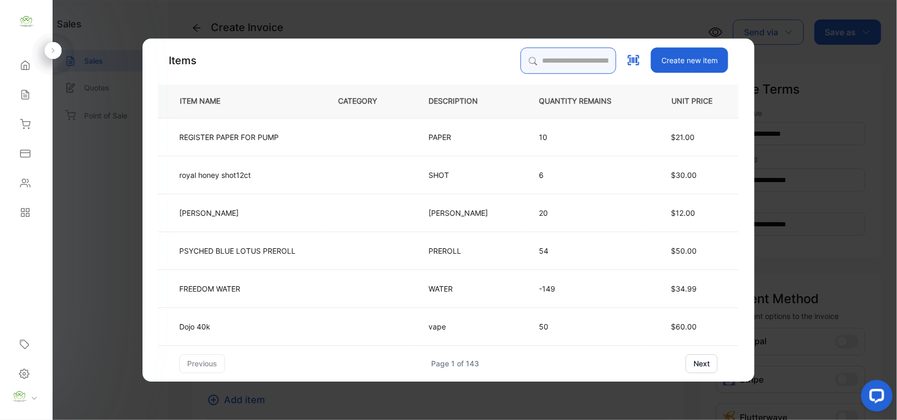
click at [537, 60] on input "search" at bounding box center [569, 60] width 96 height 26
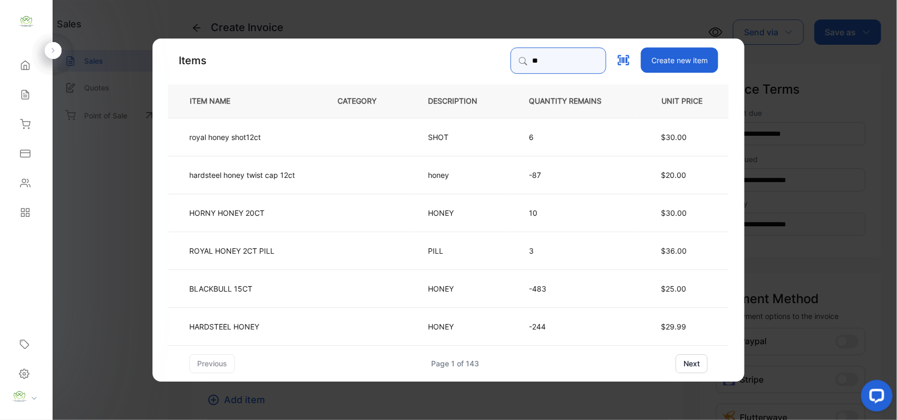
type input "*"
type input "********"
click at [603, 62] on input "********" at bounding box center [559, 60] width 96 height 26
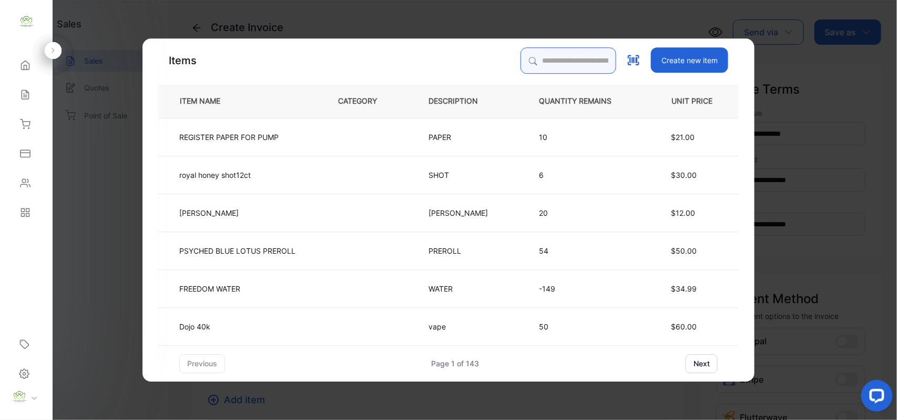
type input "**********"
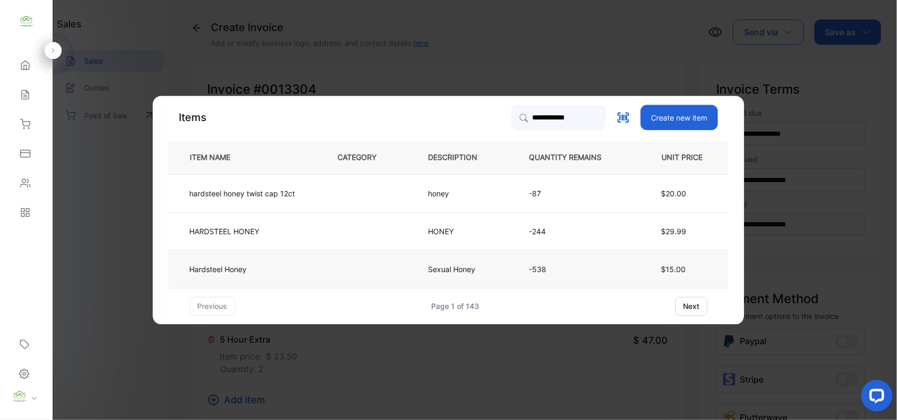
click at [362, 268] on td at bounding box center [366, 269] width 90 height 38
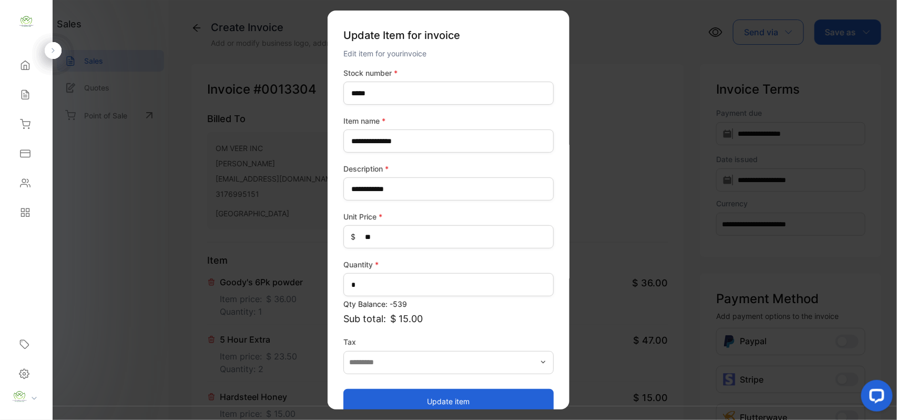
click at [442, 398] on button "Update item" at bounding box center [449, 400] width 210 height 25
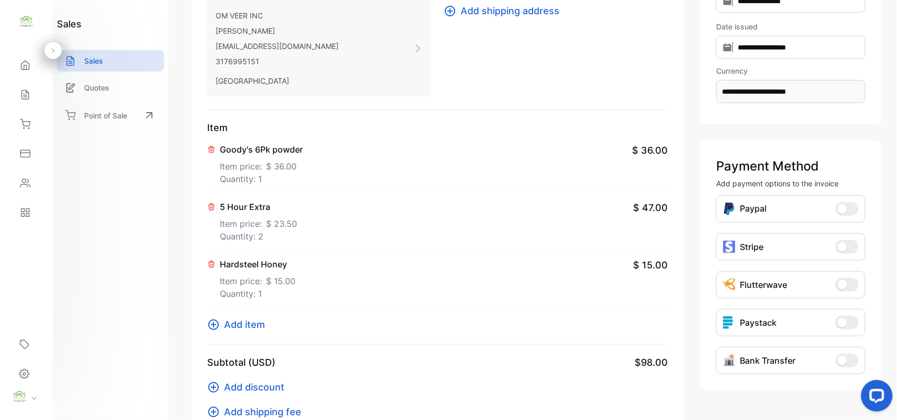
scroll to position [163, 0]
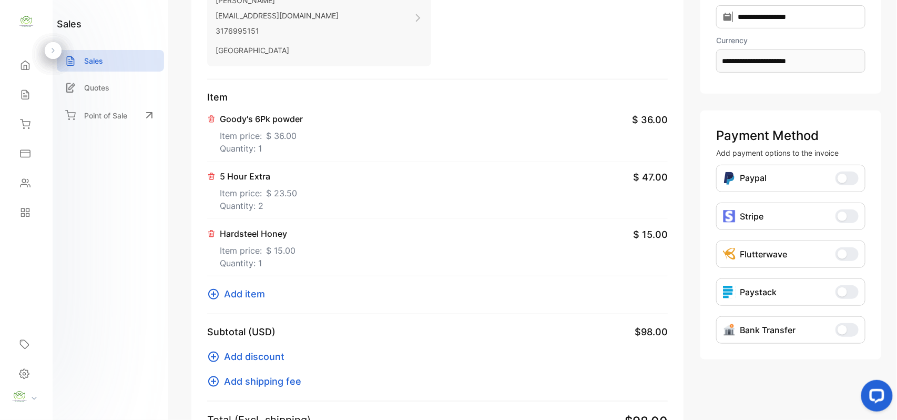
click at [249, 291] on span "Add item" at bounding box center [244, 294] width 41 height 14
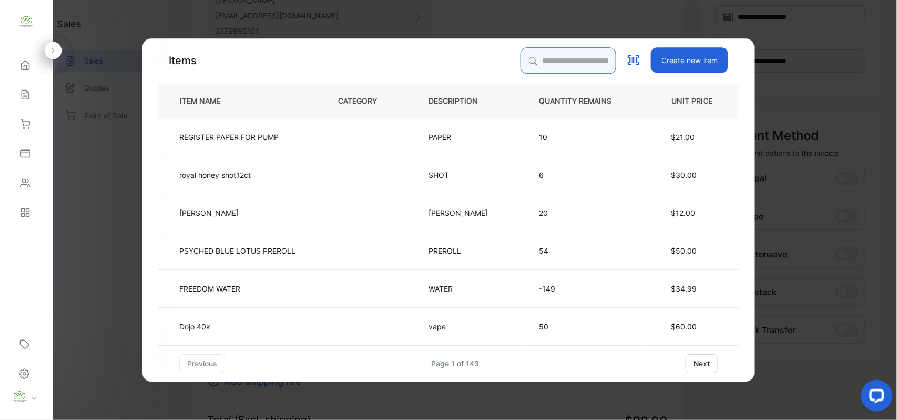
click at [548, 60] on input "search" at bounding box center [569, 60] width 96 height 26
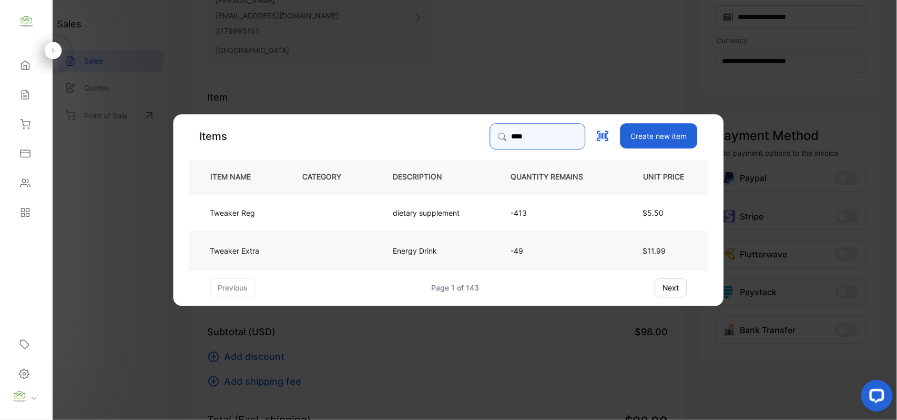
type input "****"
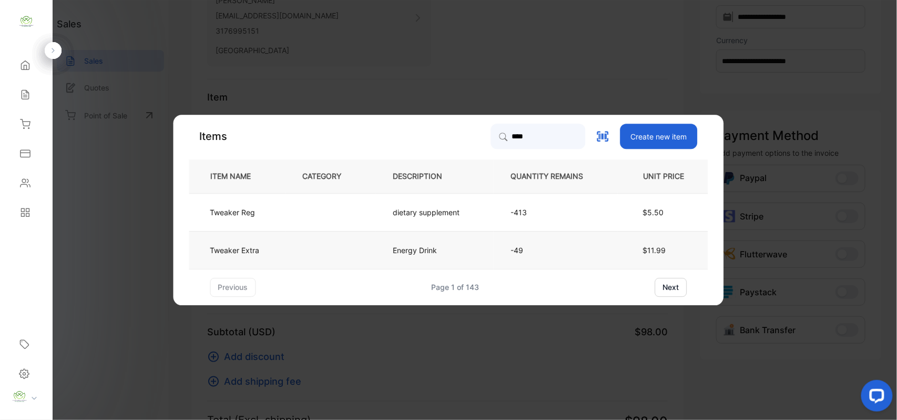
click at [443, 249] on td "Energy Drink" at bounding box center [435, 250] width 118 height 38
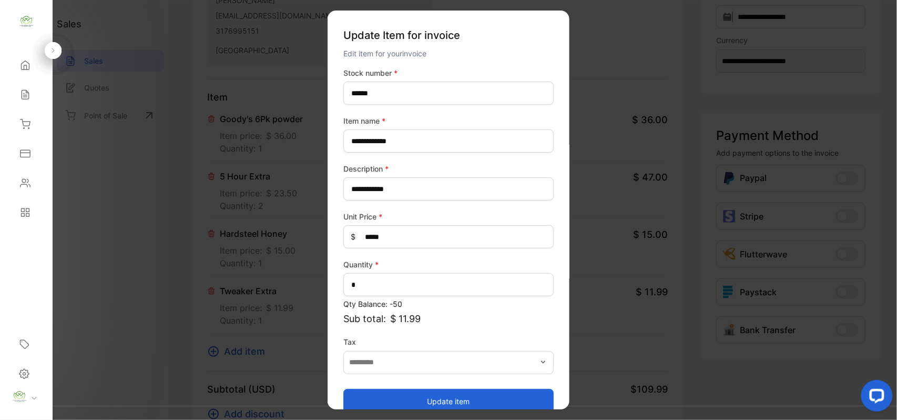
click at [446, 400] on button "Update item" at bounding box center [449, 400] width 210 height 25
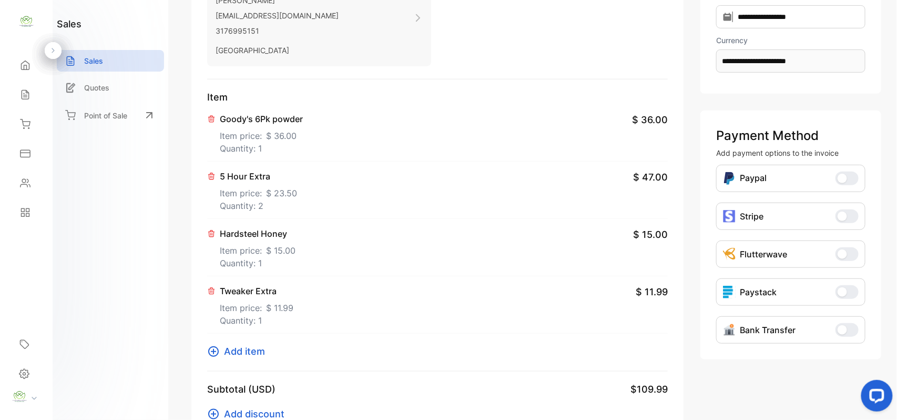
click at [245, 352] on span "Add item" at bounding box center [244, 351] width 41 height 14
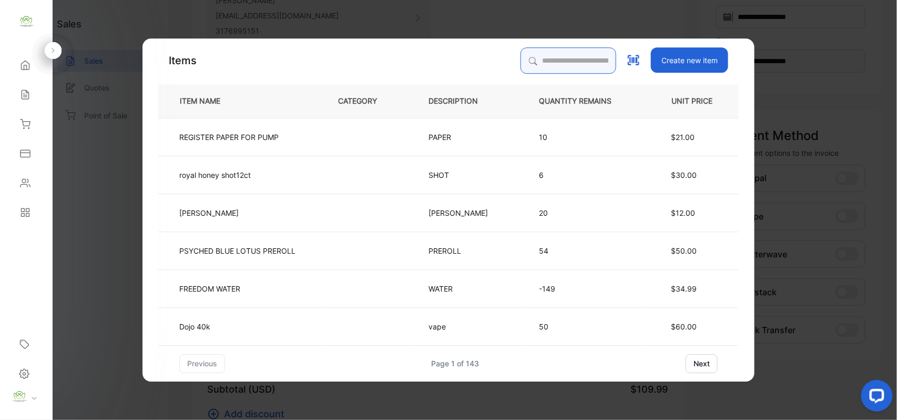
click at [532, 65] on input "search" at bounding box center [569, 60] width 96 height 26
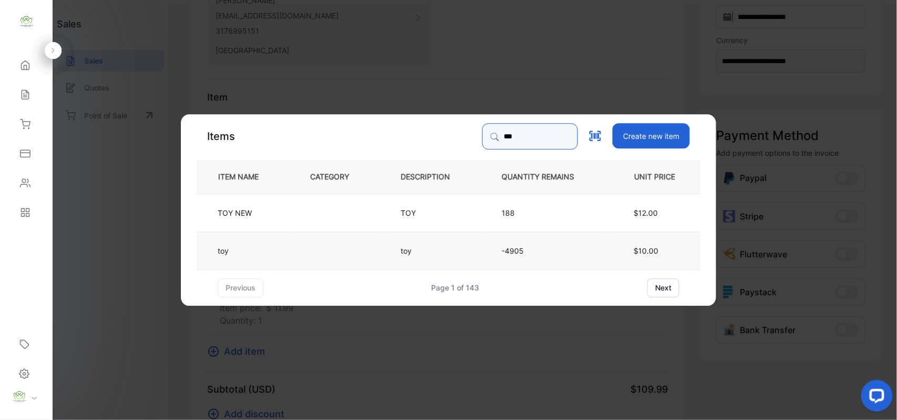
type input "***"
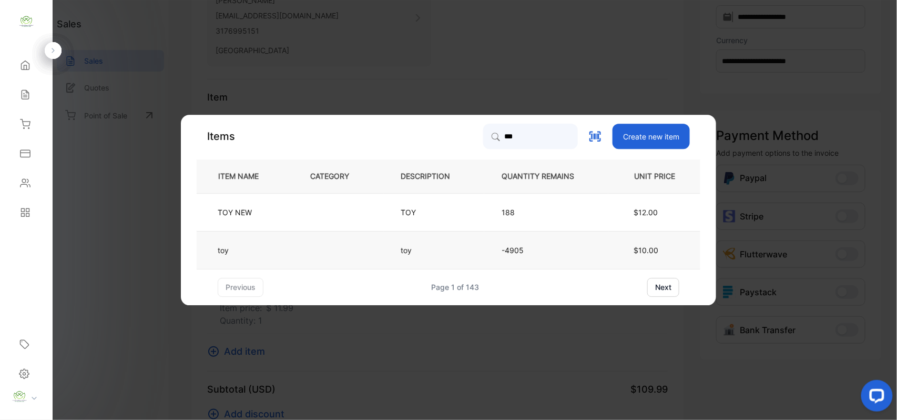
click at [308, 249] on td at bounding box center [338, 250] width 90 height 38
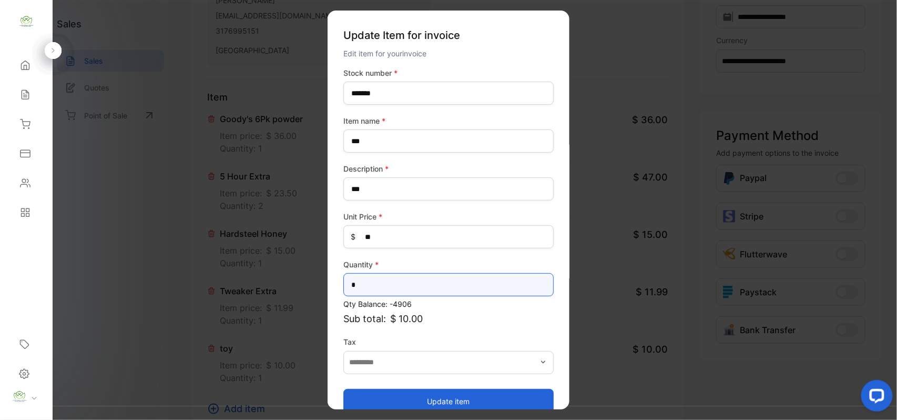
click at [370, 289] on input "*" at bounding box center [449, 284] width 210 height 23
type input "*"
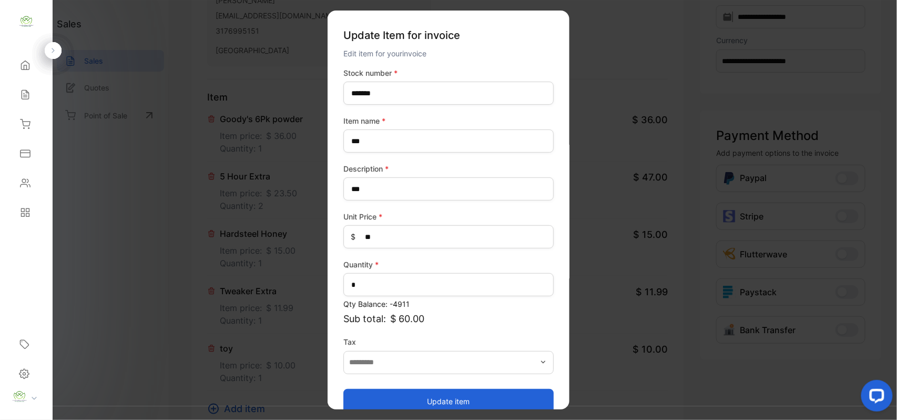
click at [464, 400] on button "Update item" at bounding box center [449, 400] width 210 height 25
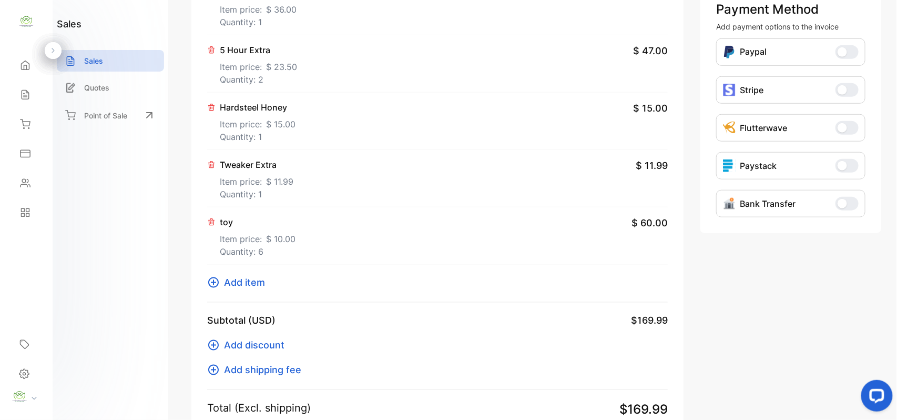
scroll to position [304, 0]
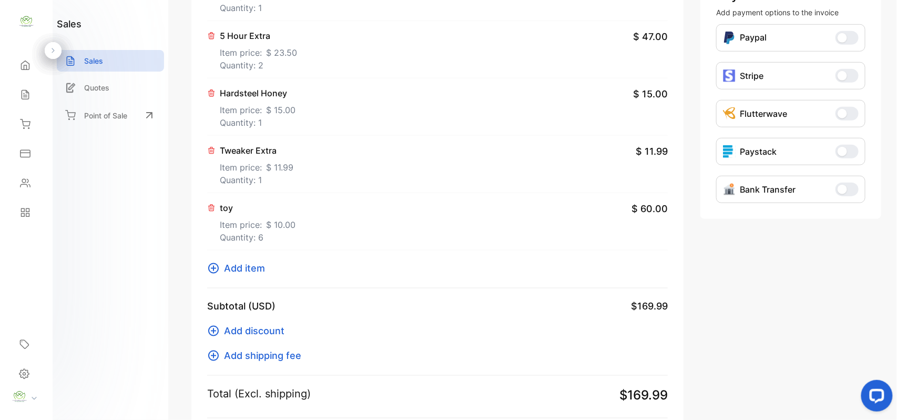
click at [242, 269] on span "Add item" at bounding box center [244, 268] width 41 height 14
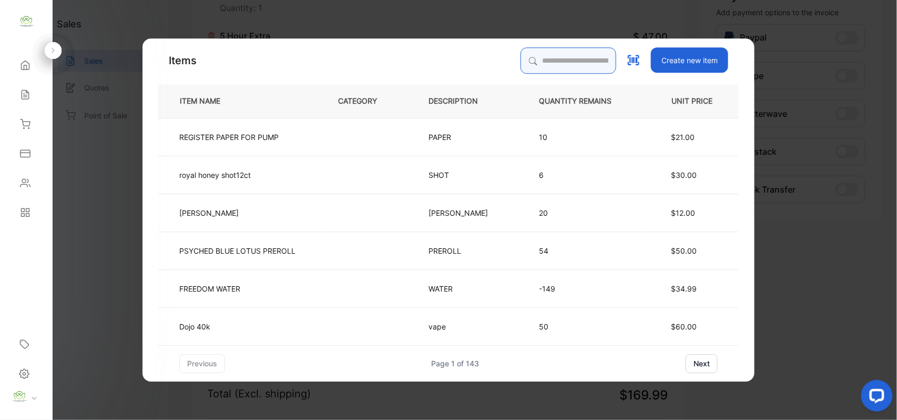
click at [521, 60] on input "search" at bounding box center [569, 60] width 96 height 26
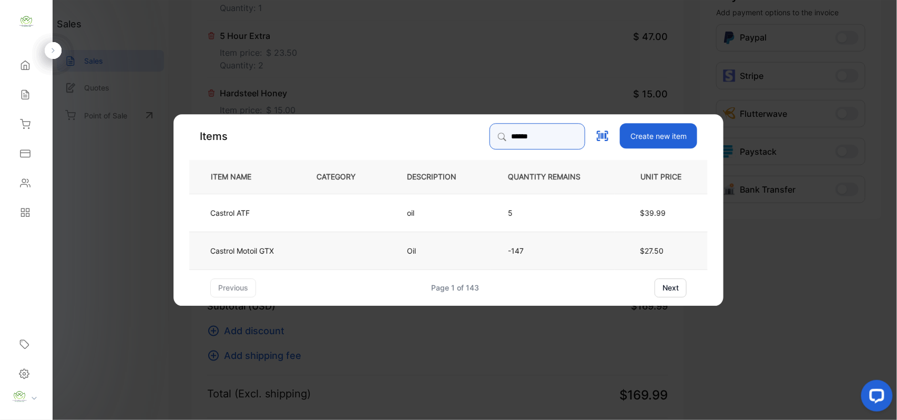
type input "******"
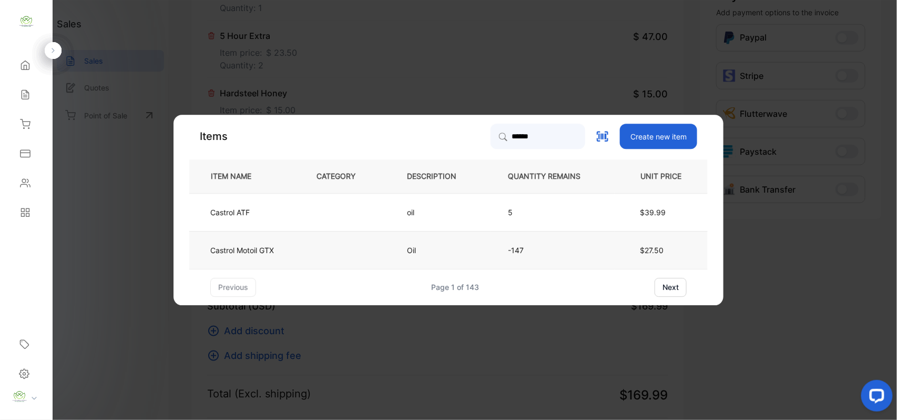
click at [323, 245] on td at bounding box center [344, 250] width 90 height 38
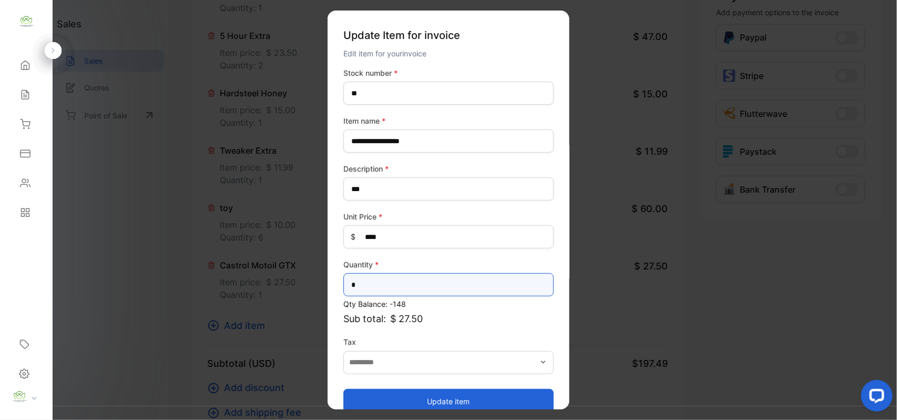
click at [376, 286] on input "*" at bounding box center [449, 284] width 210 height 23
type input "*"
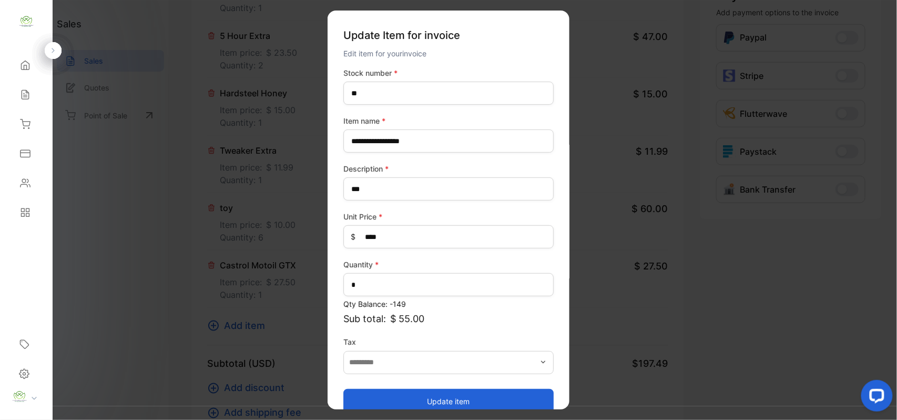
click at [452, 400] on button "Update item" at bounding box center [449, 400] width 210 height 25
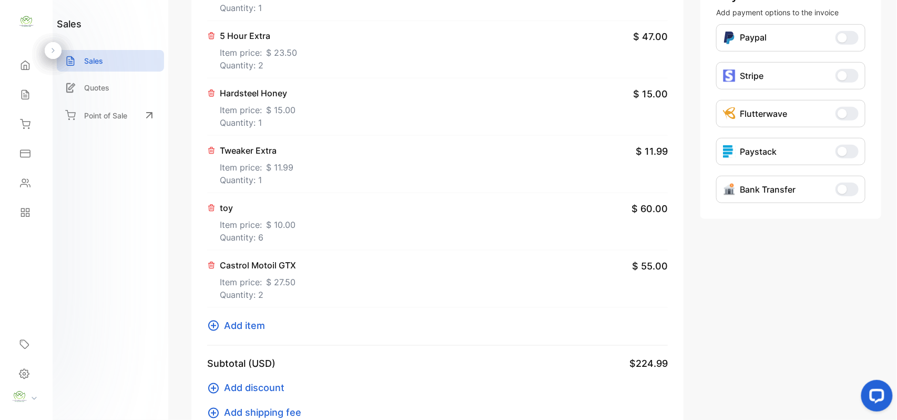
click at [251, 322] on span "Add item" at bounding box center [244, 325] width 41 height 14
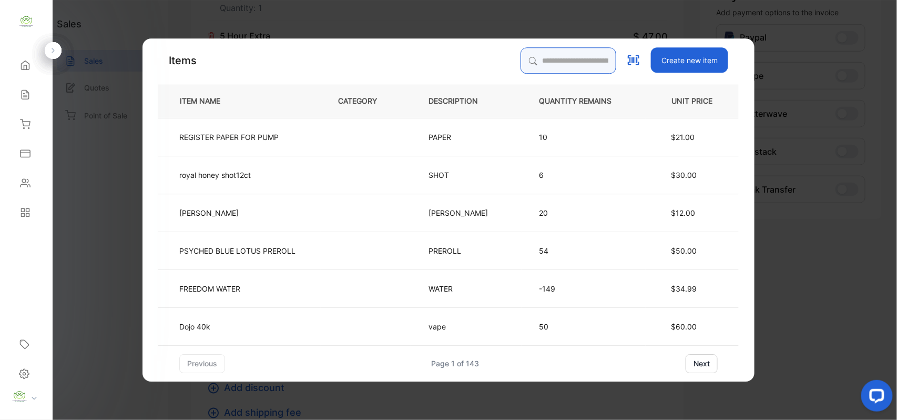
click at [529, 58] on input "search" at bounding box center [569, 60] width 96 height 26
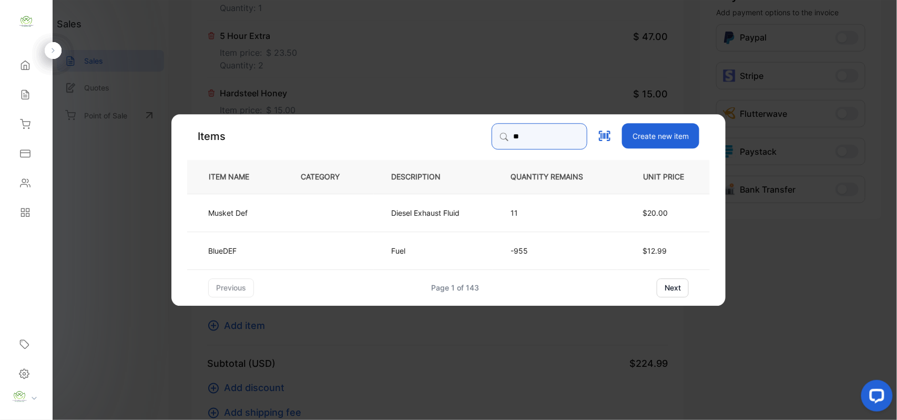
type input "*"
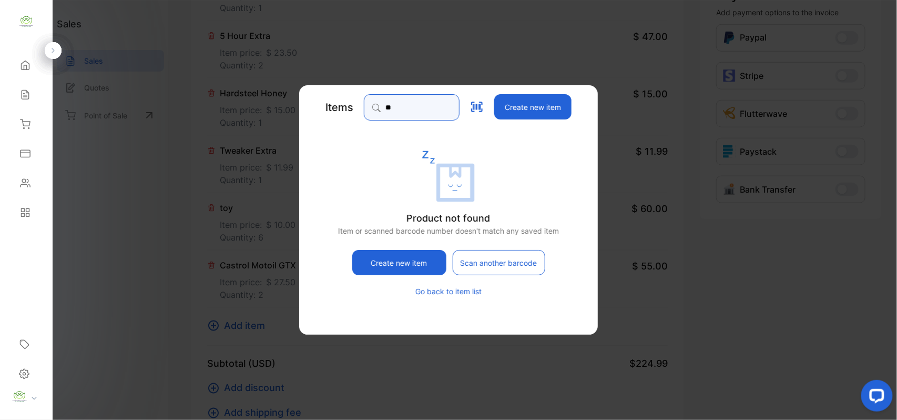
type input "*"
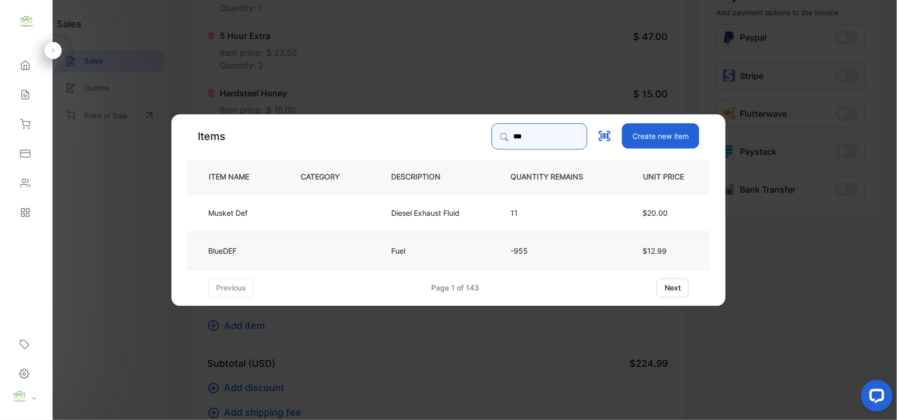
type input "***"
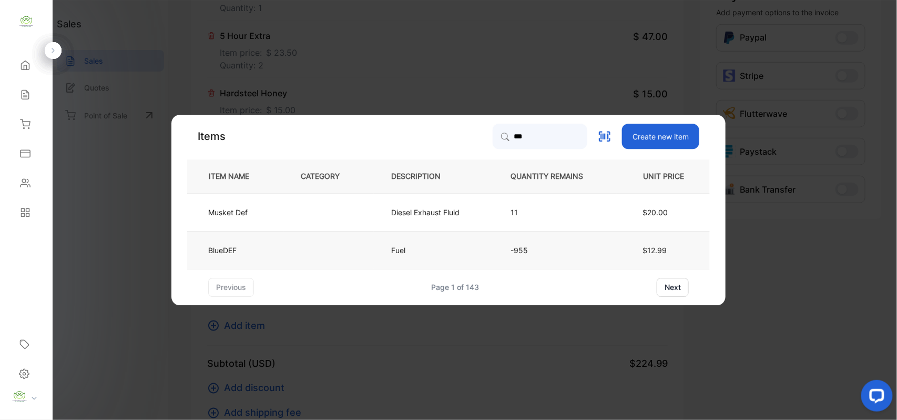
click at [351, 247] on td at bounding box center [329, 250] width 90 height 38
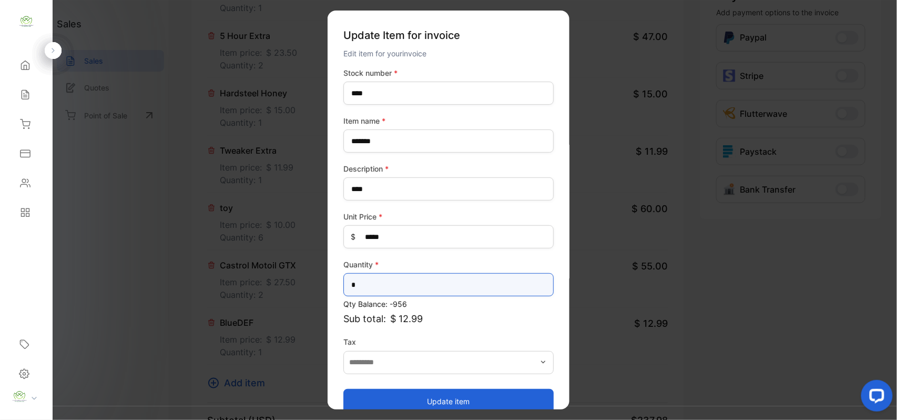
click at [365, 291] on input "*" at bounding box center [449, 284] width 210 height 23
type input "*"
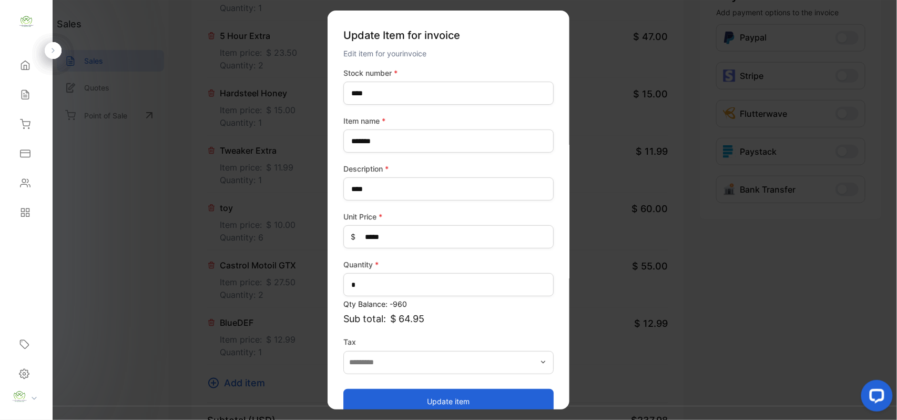
click at [447, 400] on button "Update item" at bounding box center [449, 400] width 210 height 25
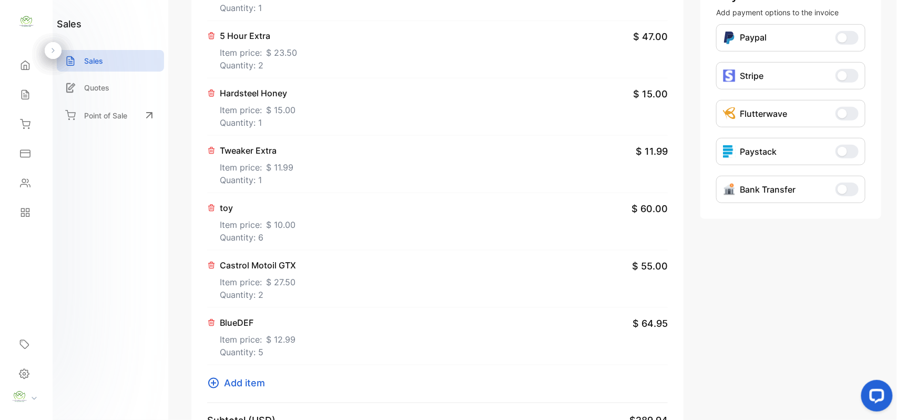
click at [244, 383] on span "Add item" at bounding box center [244, 383] width 41 height 14
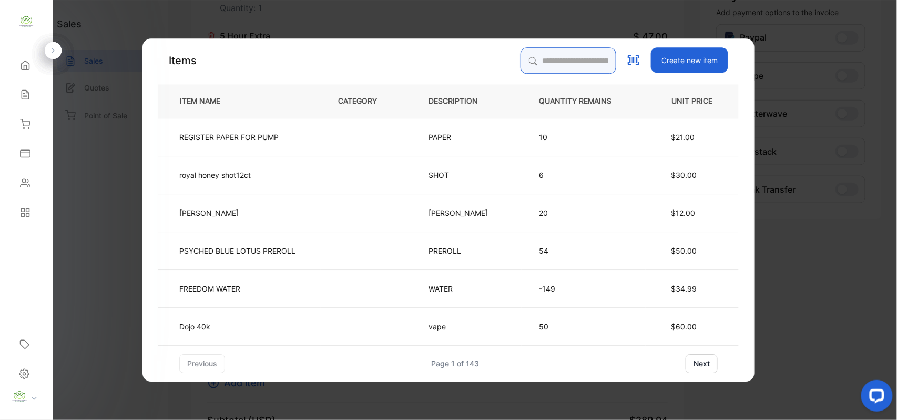
click at [526, 58] on input "search" at bounding box center [569, 60] width 96 height 26
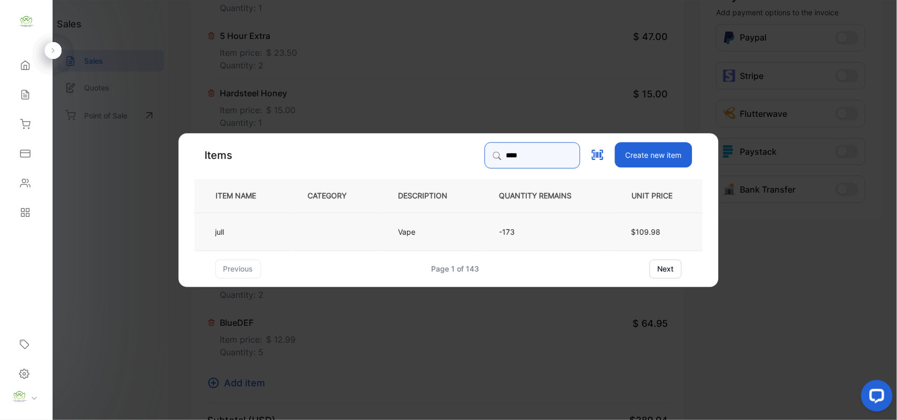
type input "****"
click at [458, 235] on td "Vape" at bounding box center [431, 231] width 101 height 38
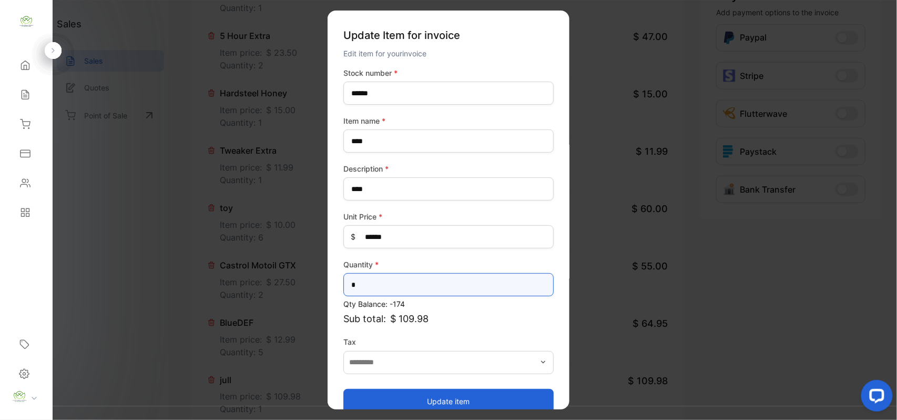
click at [372, 286] on input "*" at bounding box center [449, 284] width 210 height 23
type input "*"
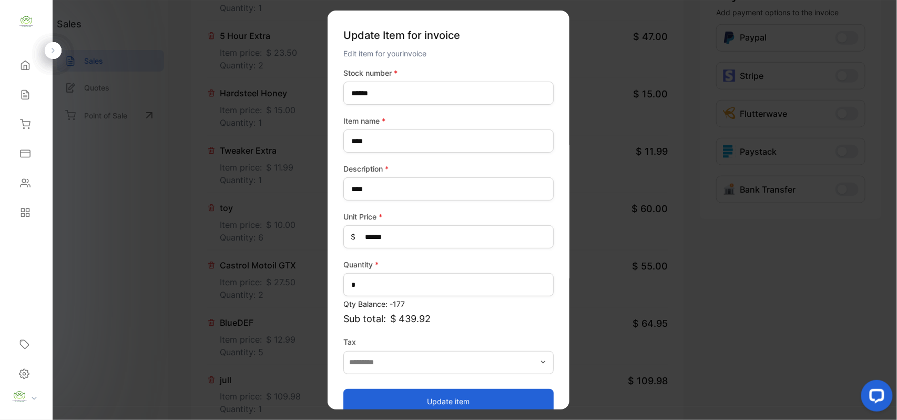
click at [458, 398] on button "Update item" at bounding box center [449, 400] width 210 height 25
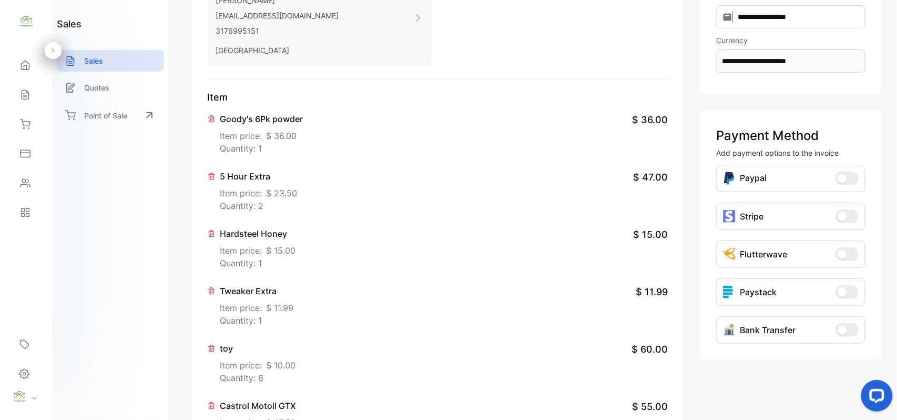
scroll to position [0, 0]
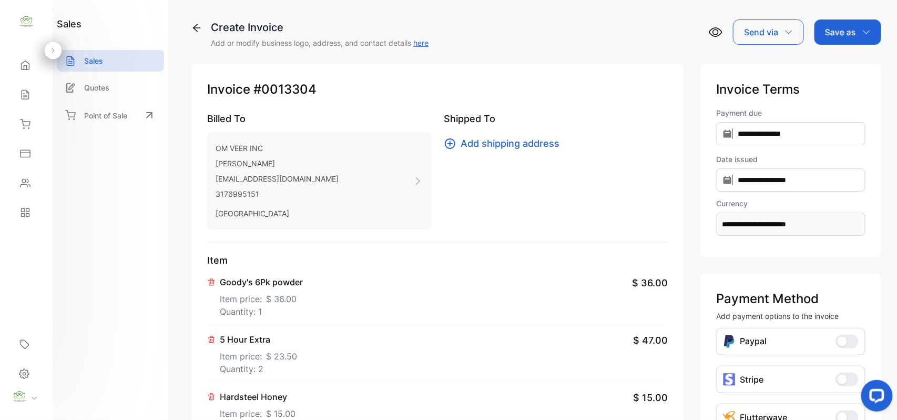
click at [846, 32] on p "Save as" at bounding box center [840, 32] width 31 height 13
click at [837, 67] on div "Invoice" at bounding box center [845, 66] width 60 height 21
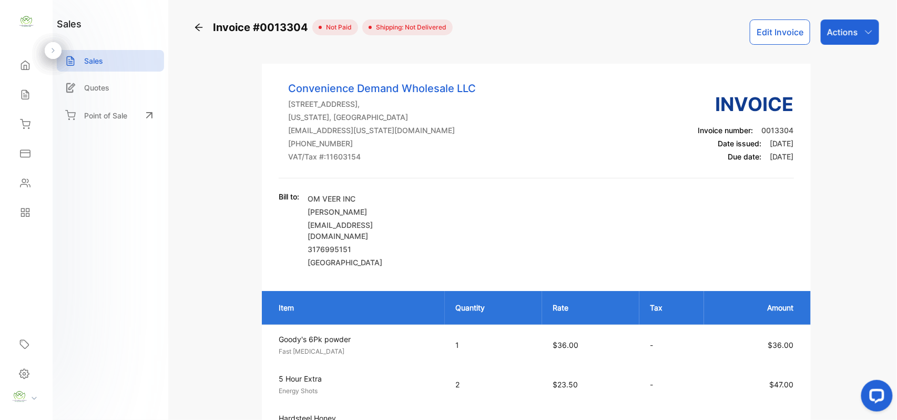
click at [791, 31] on button "Edit Invoice" at bounding box center [780, 31] width 60 height 25
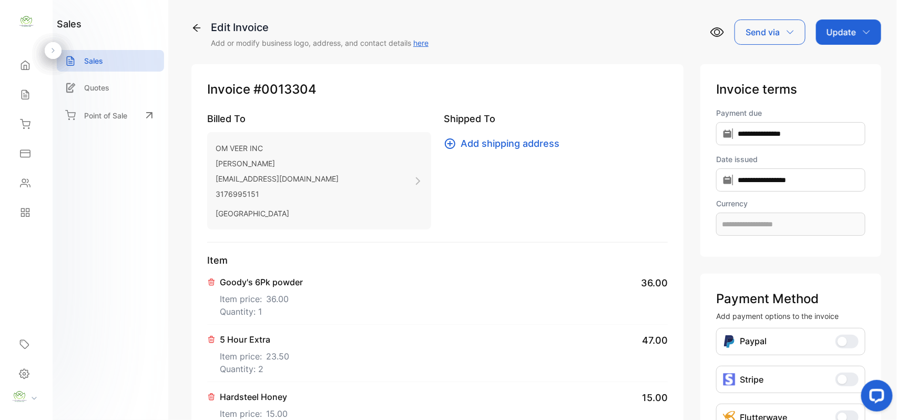
type input "**********"
click at [282, 284] on p "Goody's 6Pk powder" at bounding box center [261, 282] width 83 height 13
click at [657, 282] on span "$ 36.00" at bounding box center [650, 283] width 36 height 14
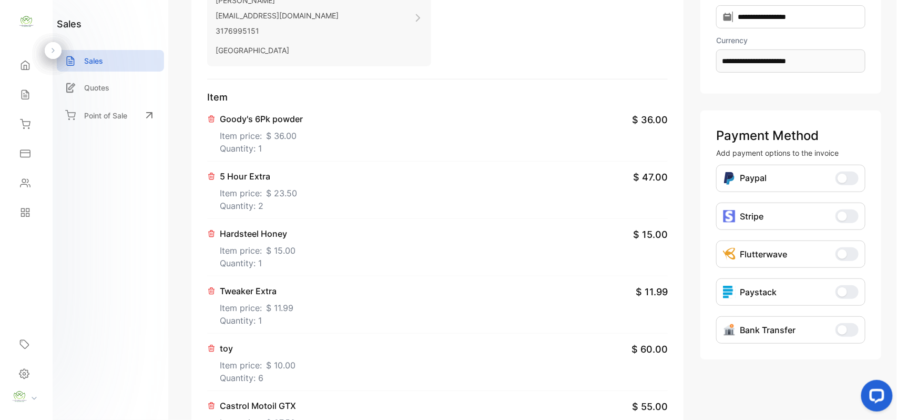
click at [214, 120] on icon at bounding box center [212, 119] width 6 height 6
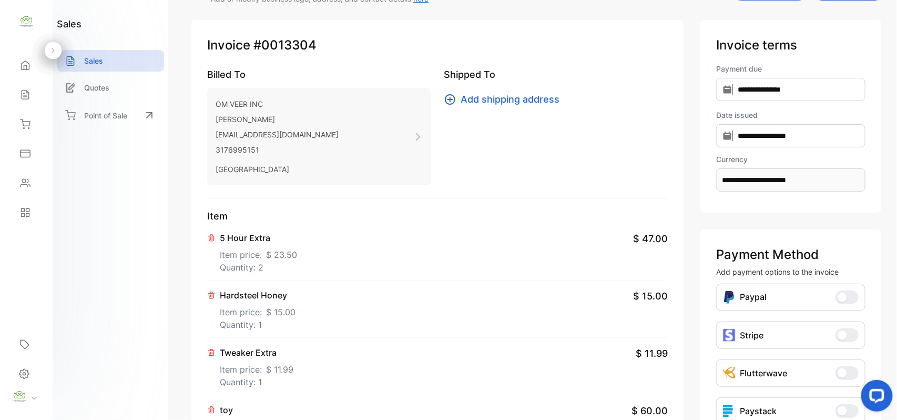
scroll to position [0, 0]
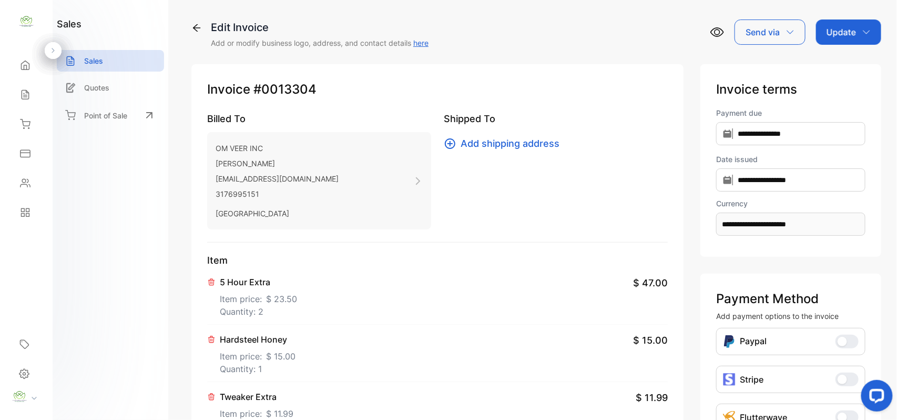
drag, startPoint x: 390, startPoint y: 249, endPoint x: 383, endPoint y: 246, distance: 6.8
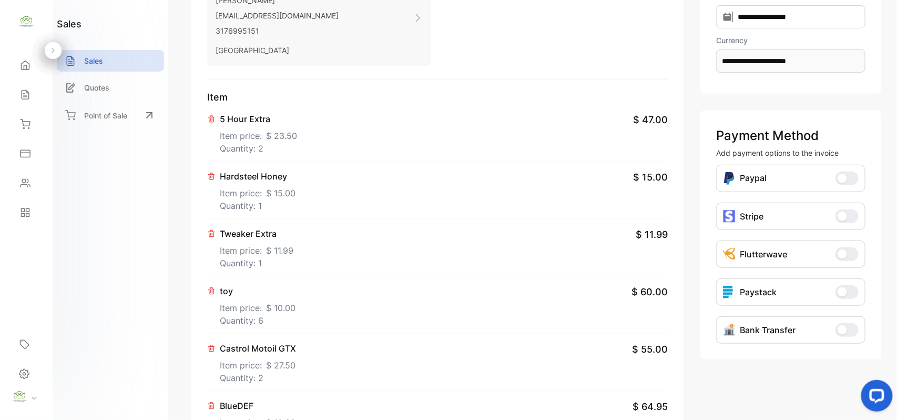
scroll to position [327, 0]
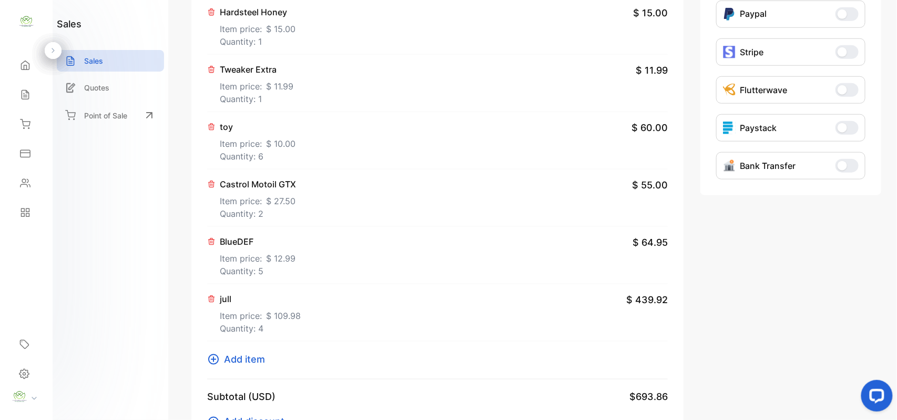
click at [247, 356] on span "Add item" at bounding box center [244, 359] width 41 height 14
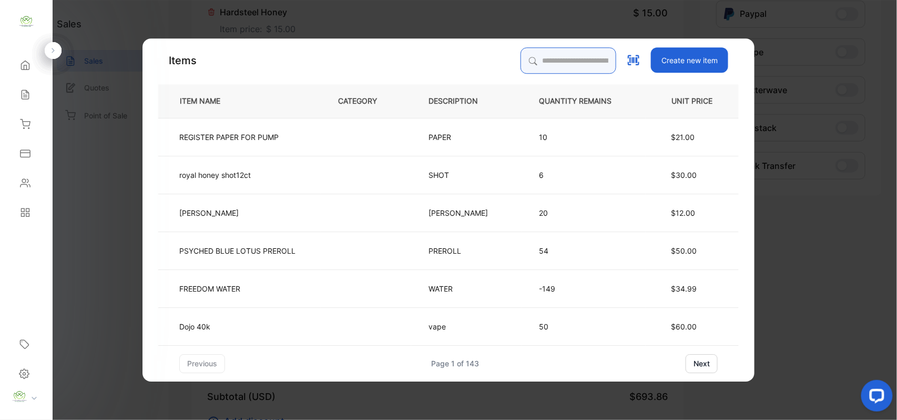
drag, startPoint x: 522, startPoint y: 57, endPoint x: 512, endPoint y: 55, distance: 10.3
click at [521, 55] on input "search" at bounding box center [569, 60] width 96 height 26
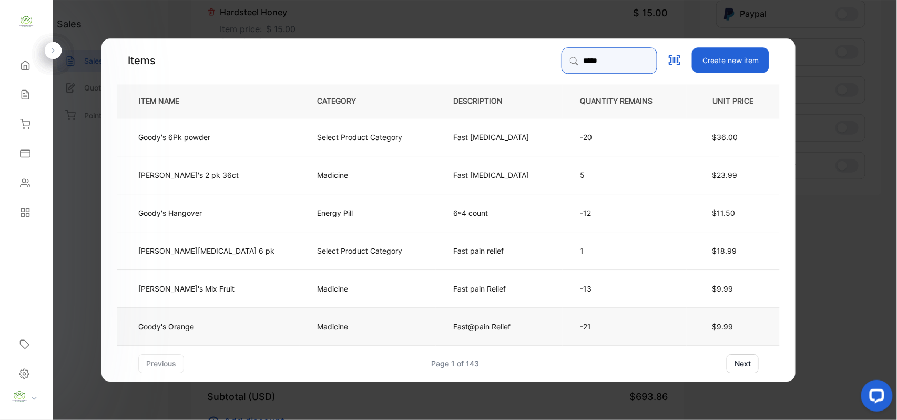
type input "*****"
click at [317, 325] on p "Madicine" at bounding box center [336, 325] width 39 height 11
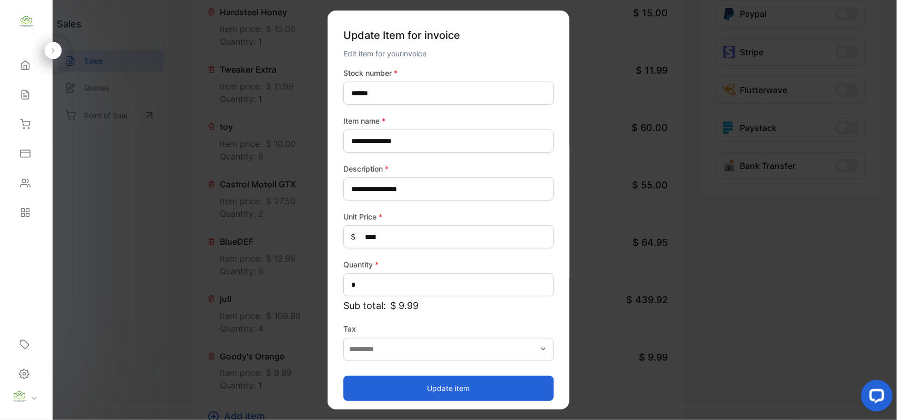
click at [446, 384] on button "Update item" at bounding box center [449, 387] width 210 height 25
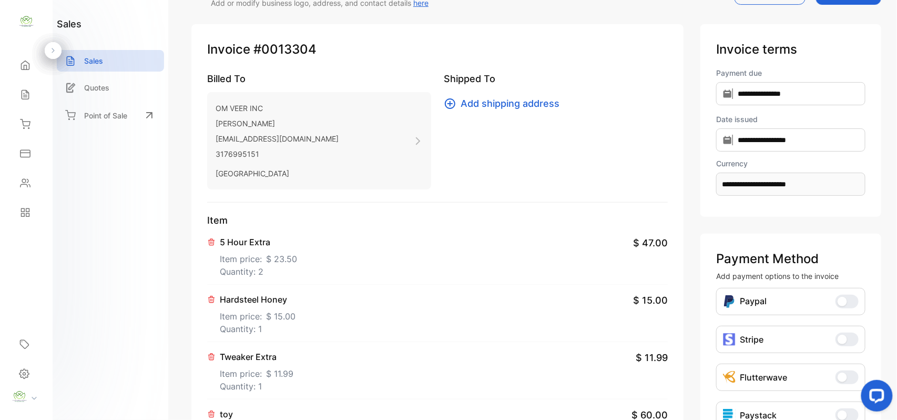
scroll to position [0, 0]
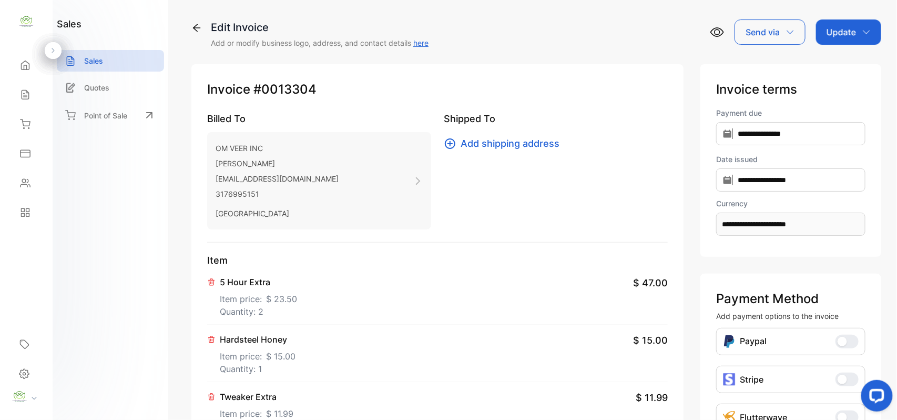
click at [844, 32] on p "Update" at bounding box center [841, 32] width 29 height 13
click at [838, 65] on div "Invoice" at bounding box center [851, 66] width 60 height 21
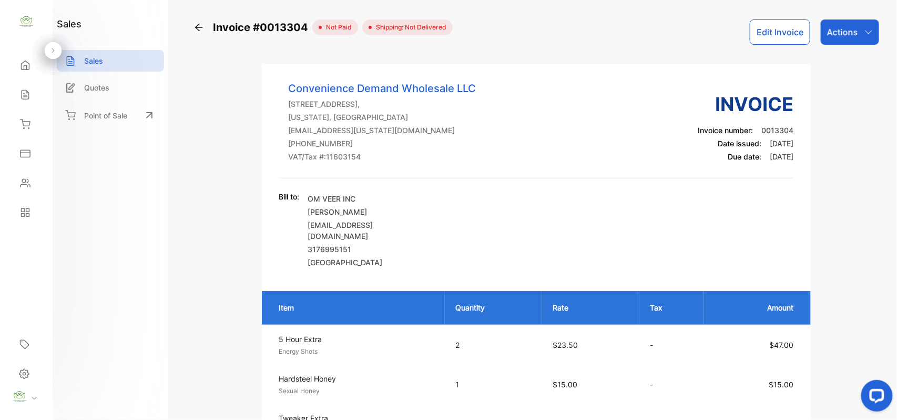
click at [842, 32] on p "Actions" at bounding box center [842, 32] width 31 height 13
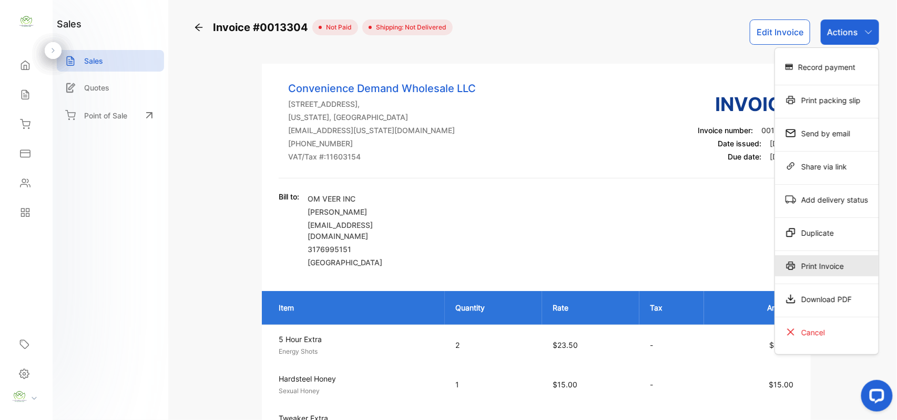
click at [825, 267] on div "Print Invoice" at bounding box center [827, 265] width 104 height 21
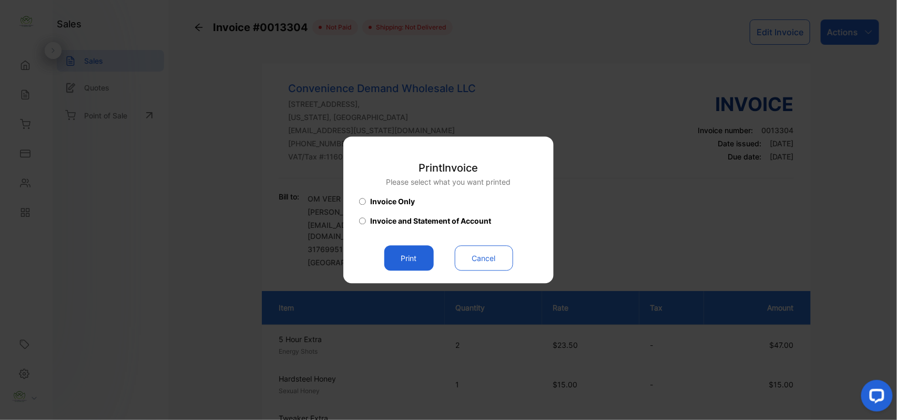
click at [415, 259] on button "Print" at bounding box center [409, 258] width 49 height 25
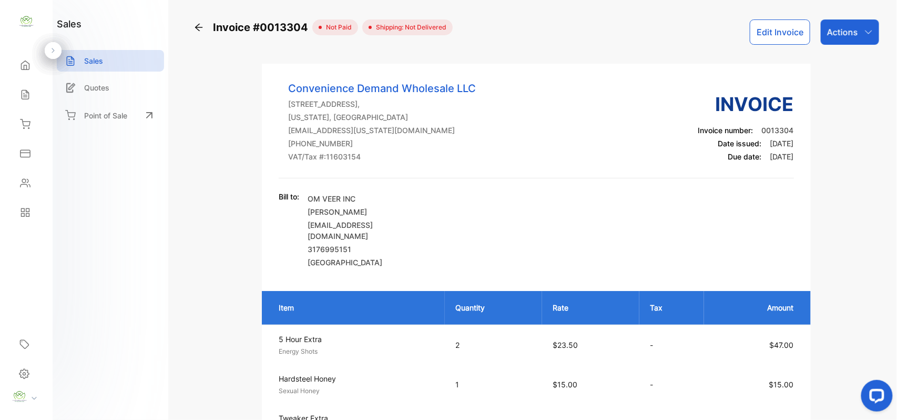
click at [844, 31] on p "Actions" at bounding box center [842, 32] width 31 height 13
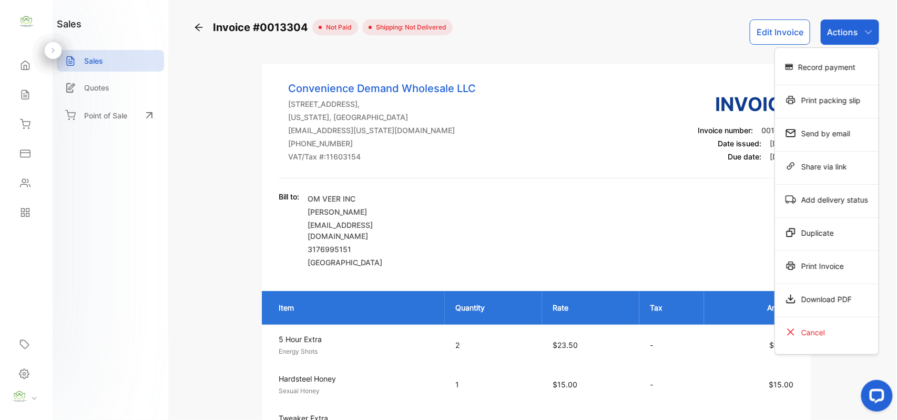
click at [811, 264] on div "Print Invoice" at bounding box center [827, 265] width 104 height 21
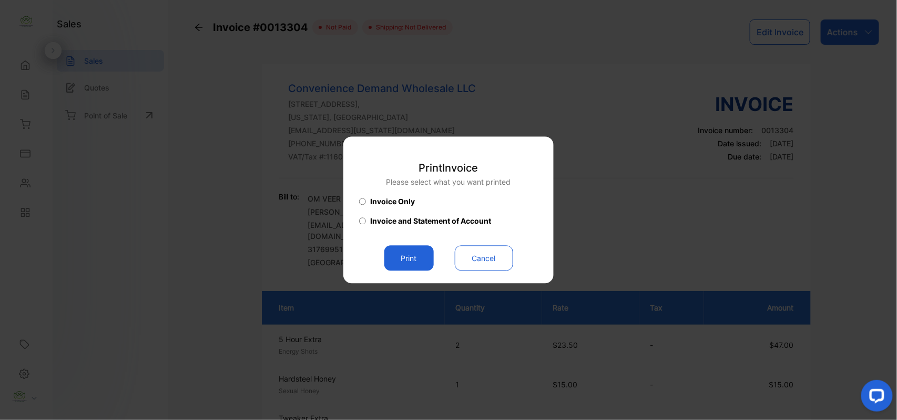
click at [409, 254] on button "Print" at bounding box center [409, 258] width 49 height 25
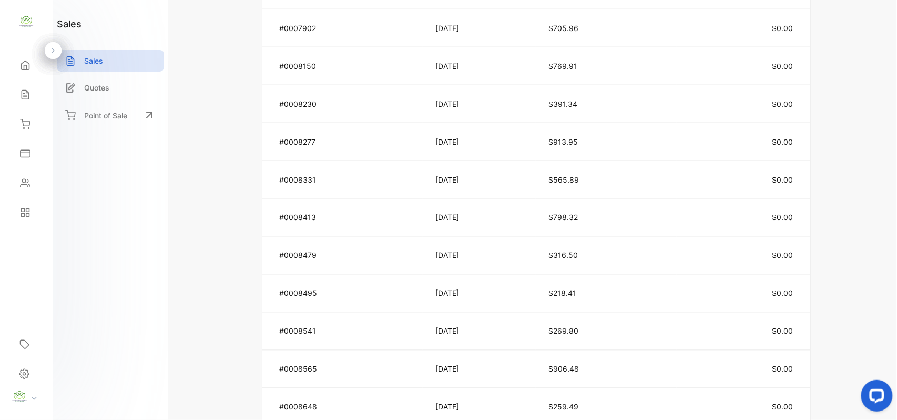
scroll to position [1964, 0]
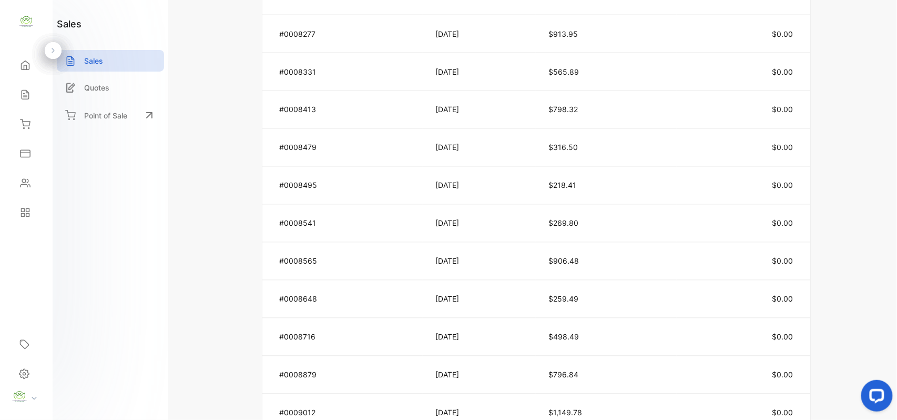
click at [110, 58] on div "Sales" at bounding box center [110, 61] width 107 height 22
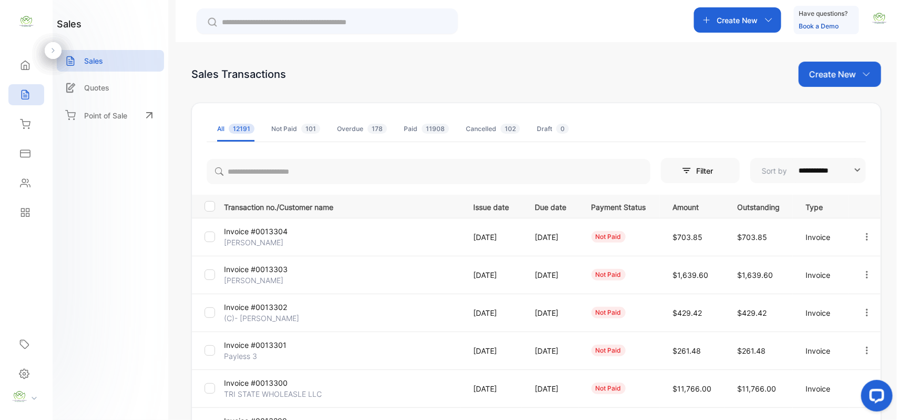
click at [291, 129] on div "Not Paid 101" at bounding box center [295, 128] width 49 height 9
click at [257, 19] on input "text" at bounding box center [335, 22] width 226 height 11
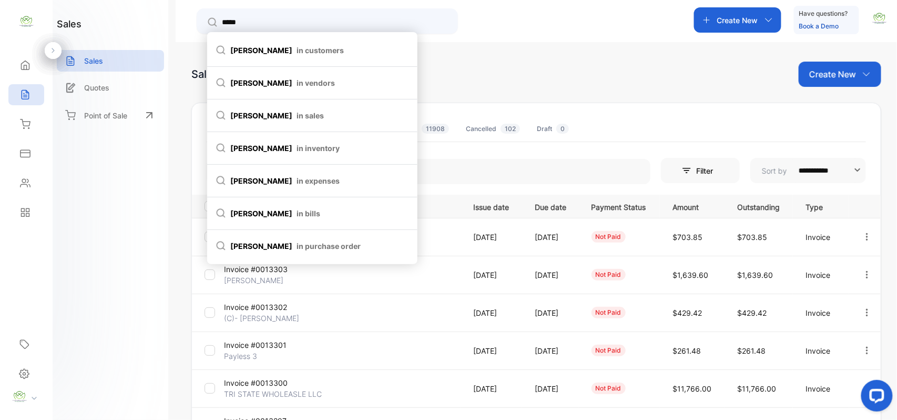
type input "*****"
click at [297, 47] on span "in customers" at bounding box center [320, 50] width 47 height 11
type input "*****"
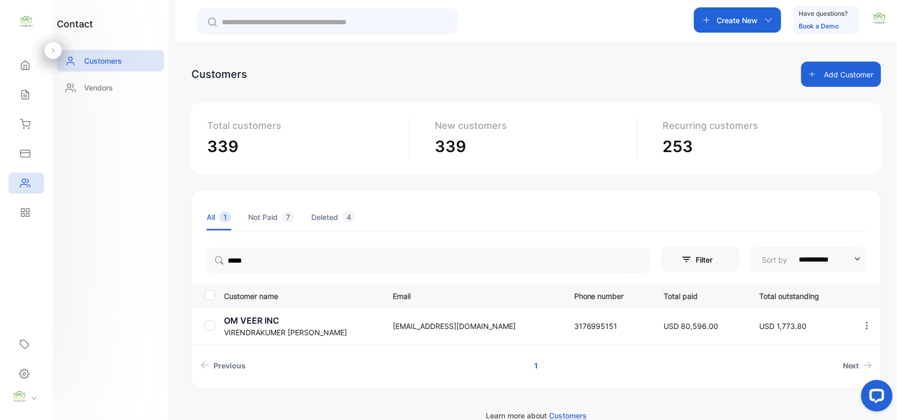
click at [278, 327] on p "[PERSON_NAME]" at bounding box center [302, 332] width 156 height 11
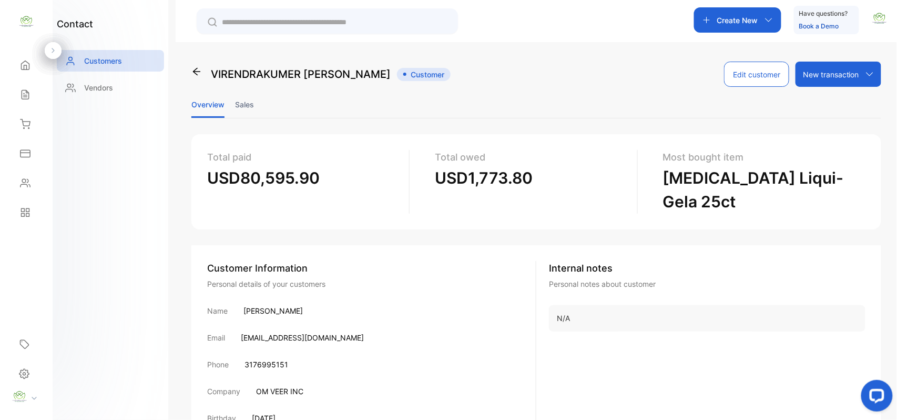
click at [248, 104] on li "Sales" at bounding box center [244, 104] width 19 height 27
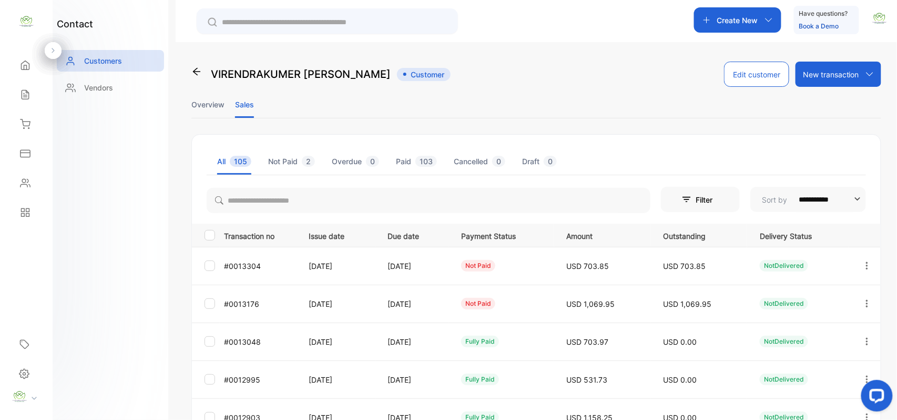
click at [100, 58] on p "Customers" at bounding box center [103, 60] width 38 height 11
click at [89, 85] on p "Vendors" at bounding box center [98, 87] width 29 height 11
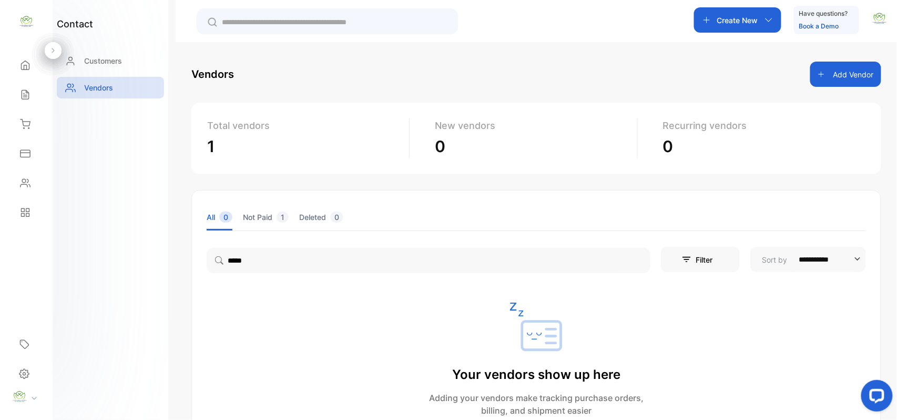
click at [25, 96] on icon at bounding box center [25, 94] width 11 height 11
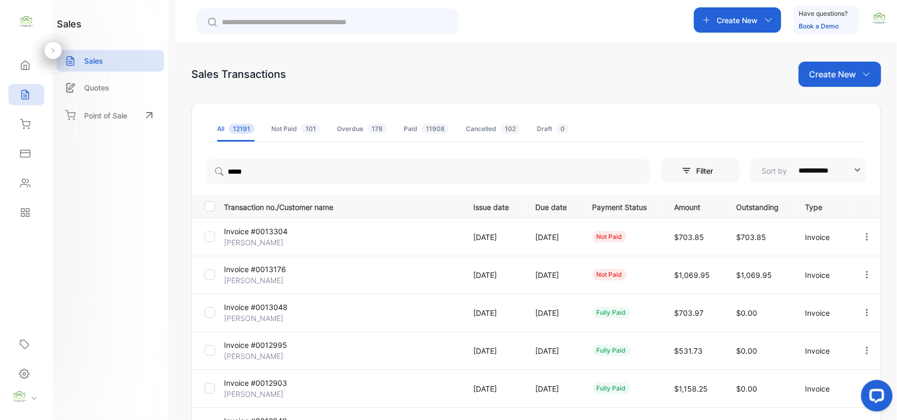
click at [110, 58] on div "Sales" at bounding box center [110, 61] width 107 height 22
